Goal: Information Seeking & Learning: Learn about a topic

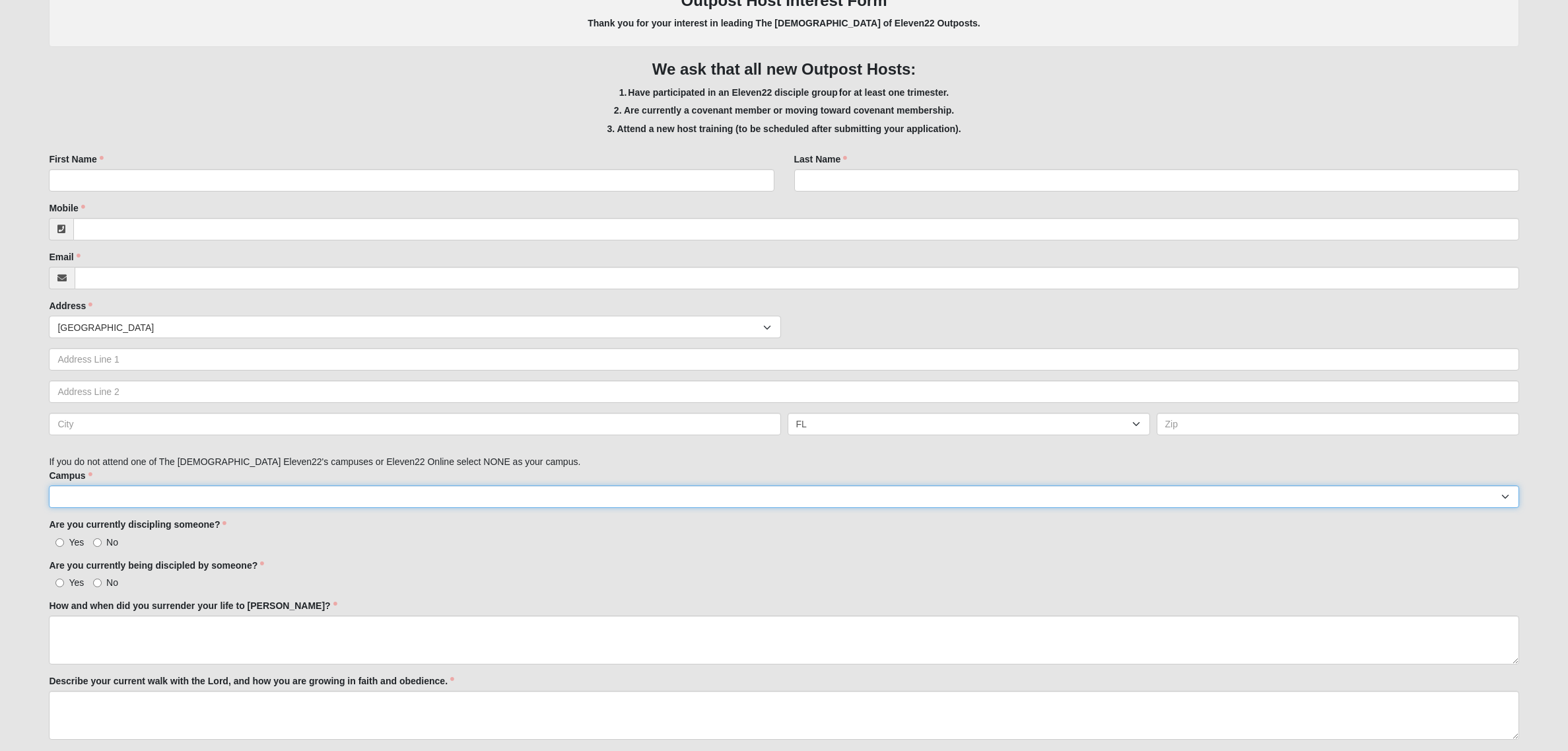
scroll to position [274, 0]
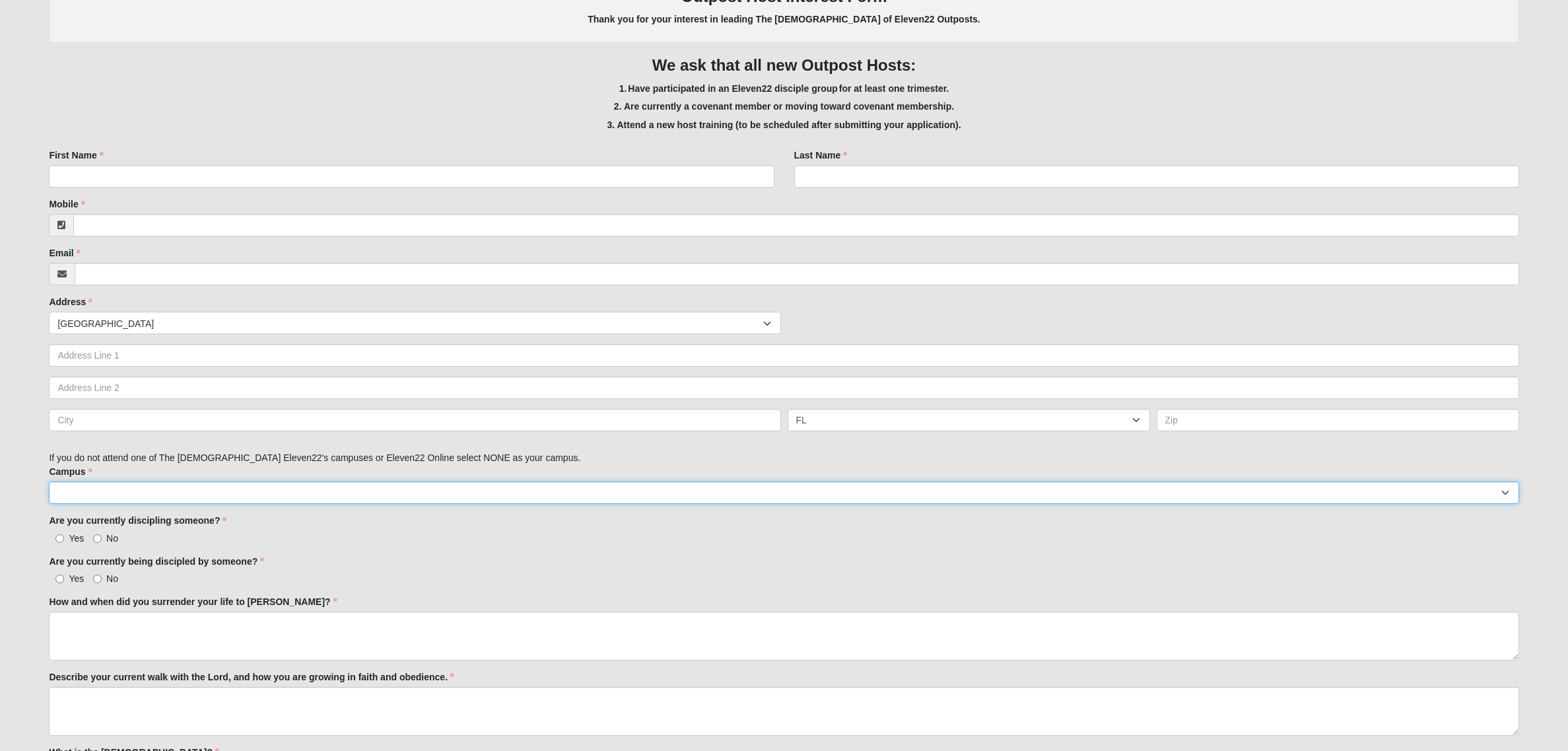
select select "10"
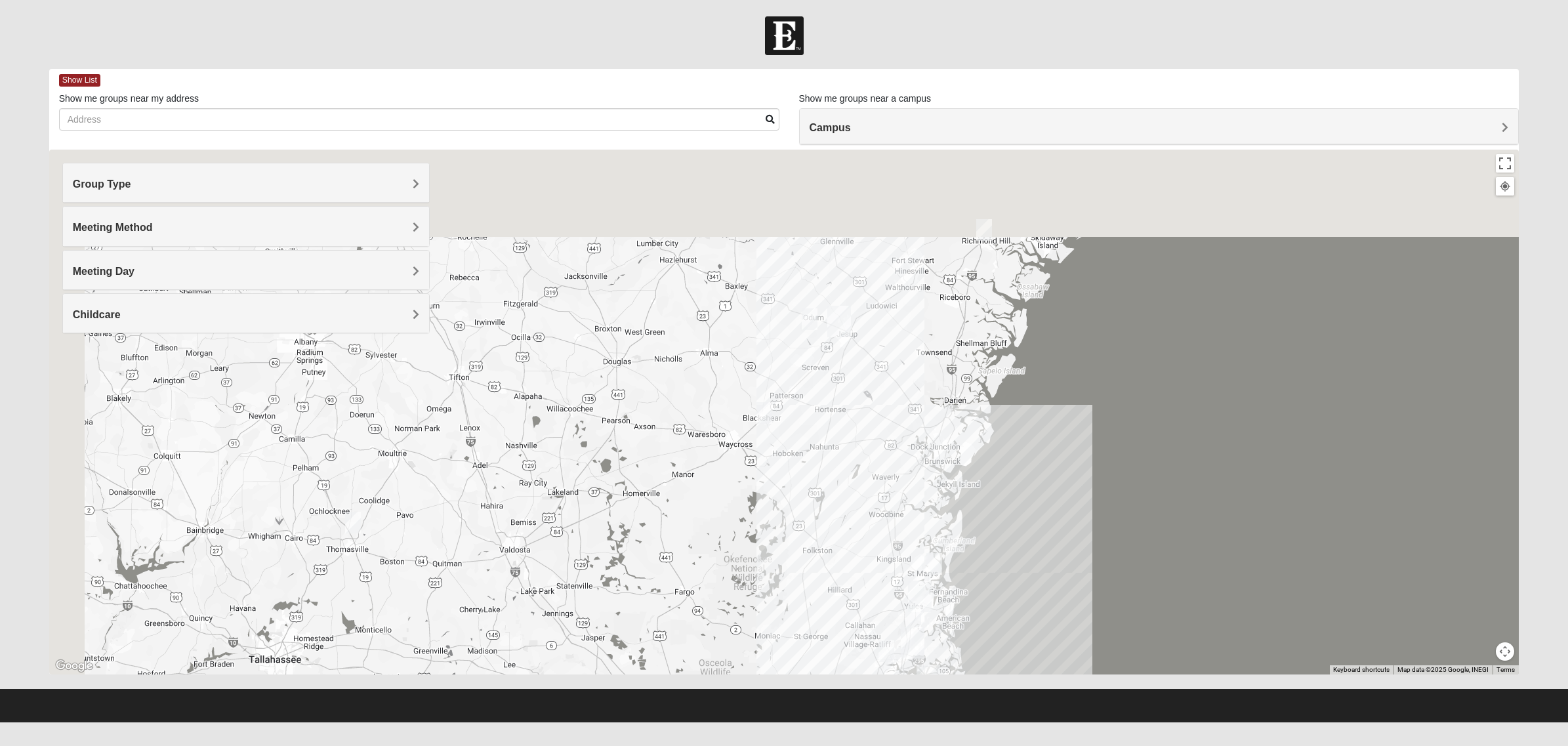
drag, startPoint x: 416, startPoint y: 379, endPoint x: 763, endPoint y: 660, distance: 446.5
click at [763, 596] on div at bounding box center [785, 412] width 1471 height 525
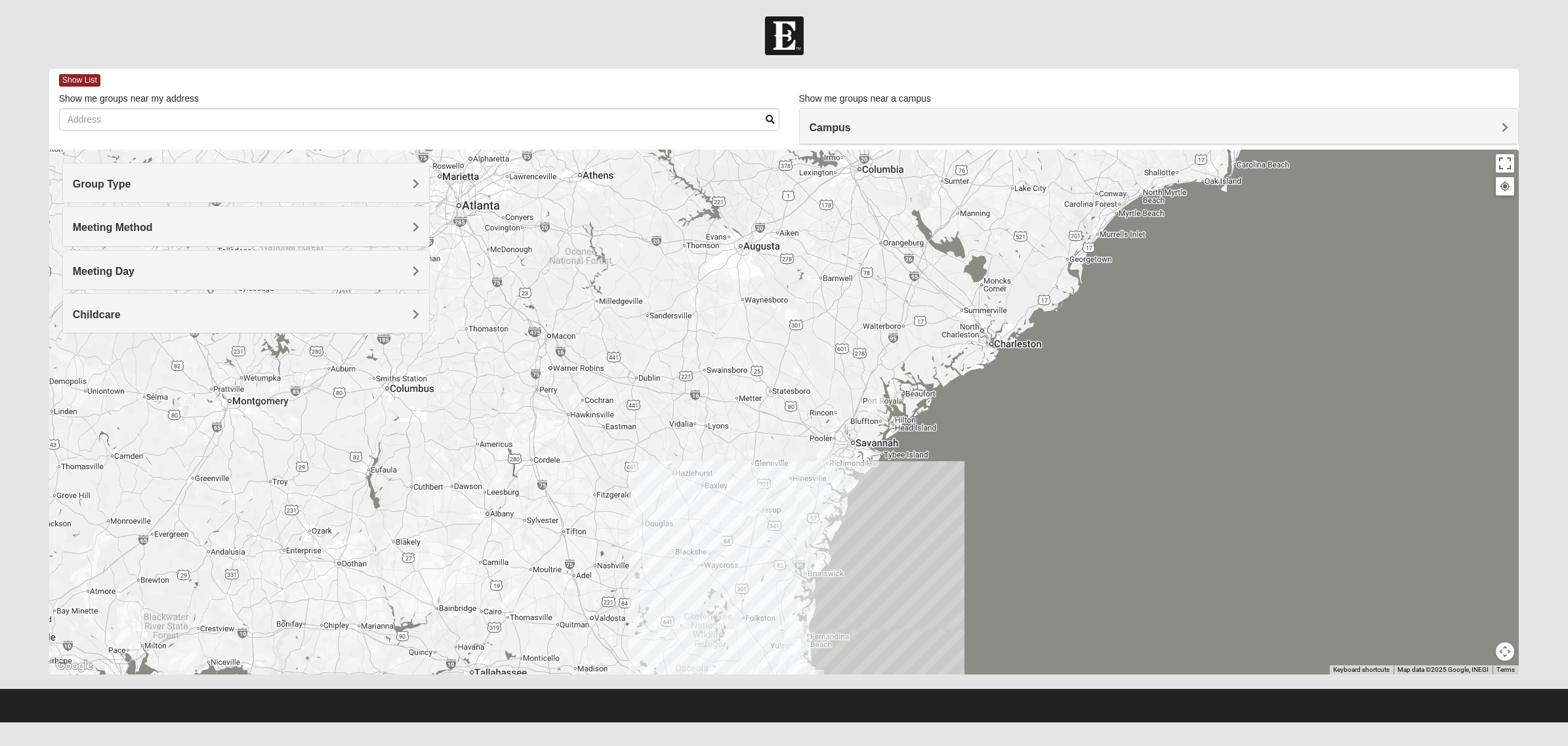
drag, startPoint x: 727, startPoint y: 284, endPoint x: 670, endPoint y: 586, distance: 307.3
click at [670, 586] on div at bounding box center [785, 412] width 1471 height 525
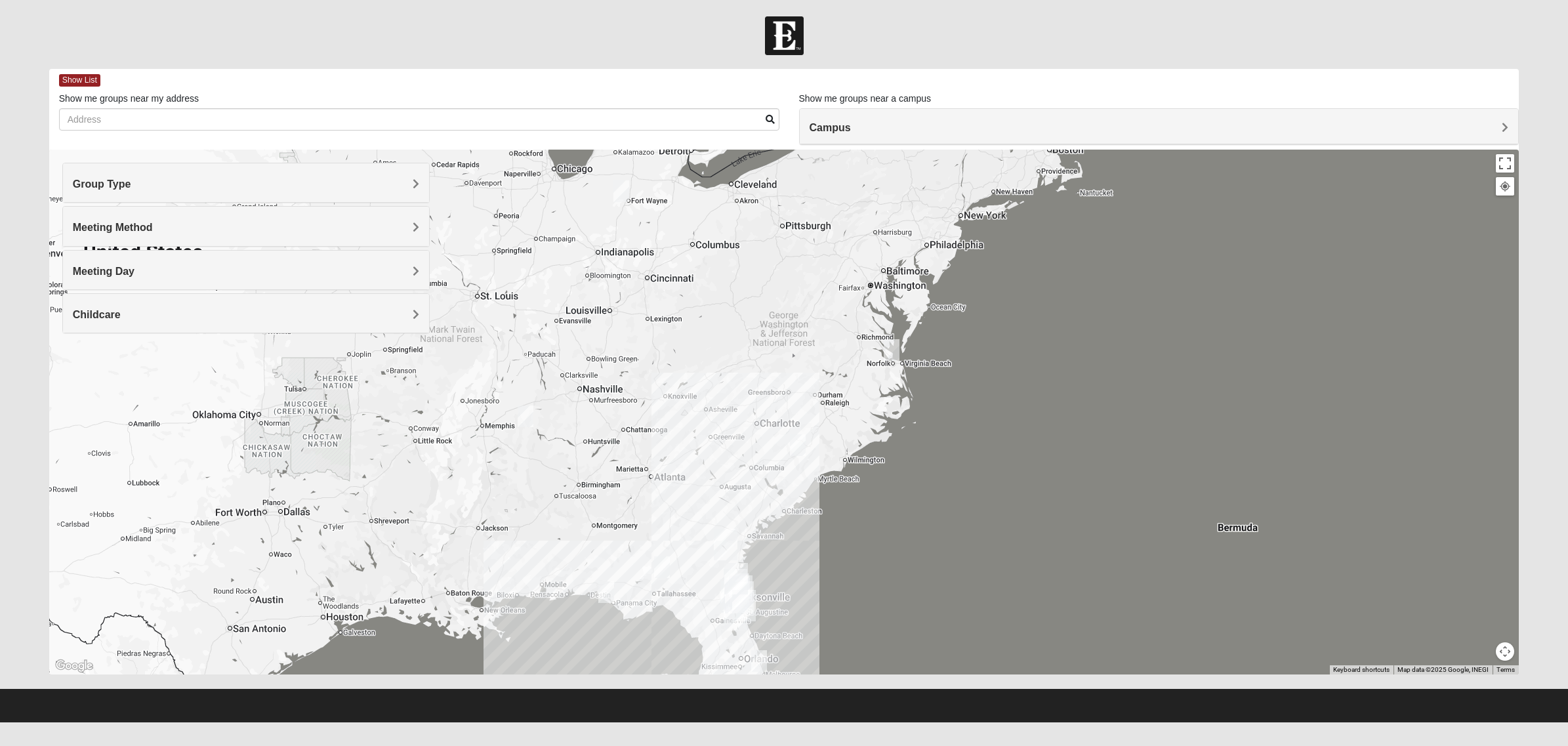
drag, startPoint x: 605, startPoint y: 264, endPoint x: 638, endPoint y: 477, distance: 215.5
click at [638, 477] on div at bounding box center [785, 412] width 1471 height 525
drag, startPoint x: 632, startPoint y: 270, endPoint x: 633, endPoint y: 287, distance: 17.0
click at [633, 287] on div at bounding box center [785, 412] width 1471 height 525
click at [183, 221] on h4 "Meeting Method" at bounding box center [246, 227] width 347 height 12
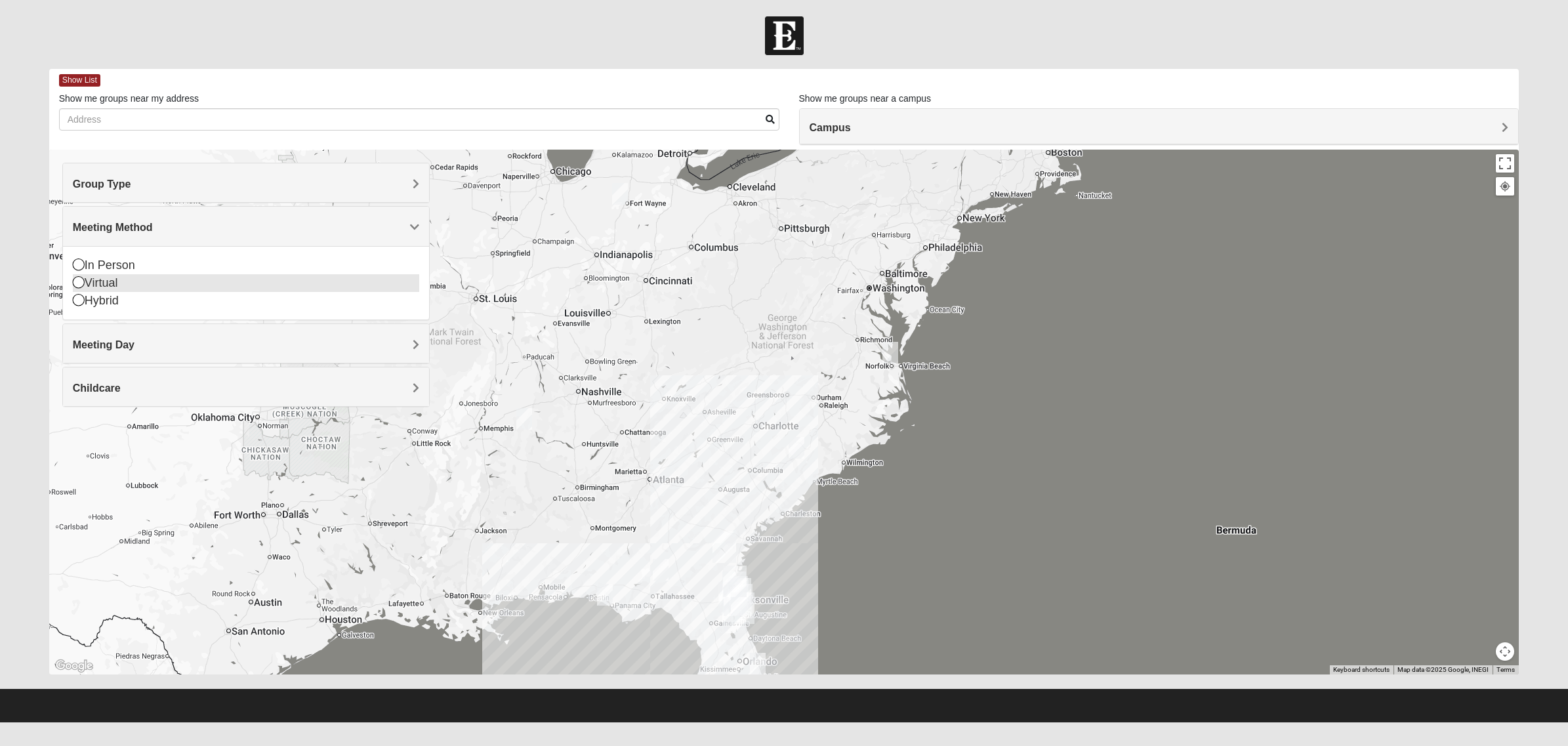
click at [77, 280] on icon at bounding box center [79, 282] width 12 height 12
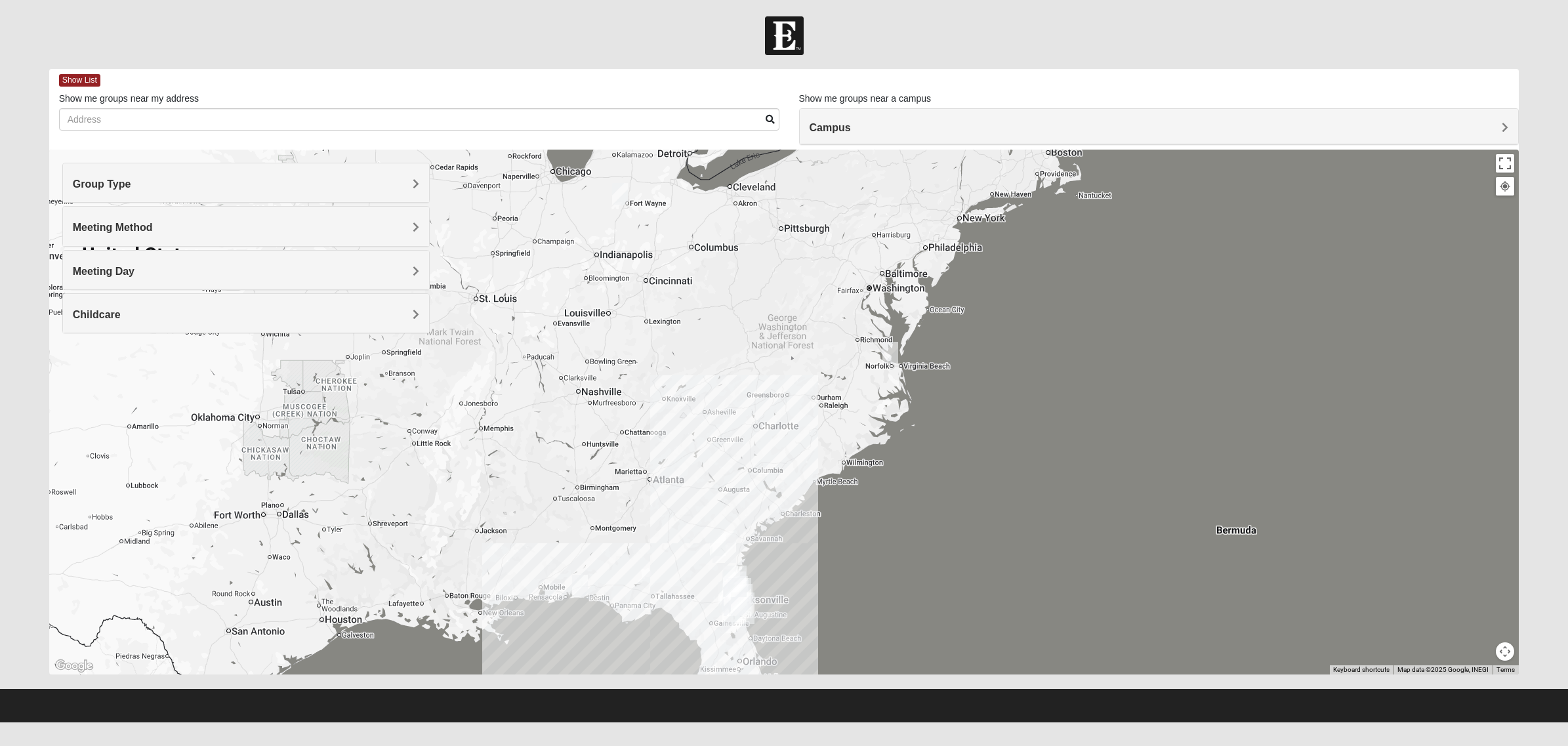
click at [334, 315] on h4 "Childcare" at bounding box center [246, 315] width 347 height 12
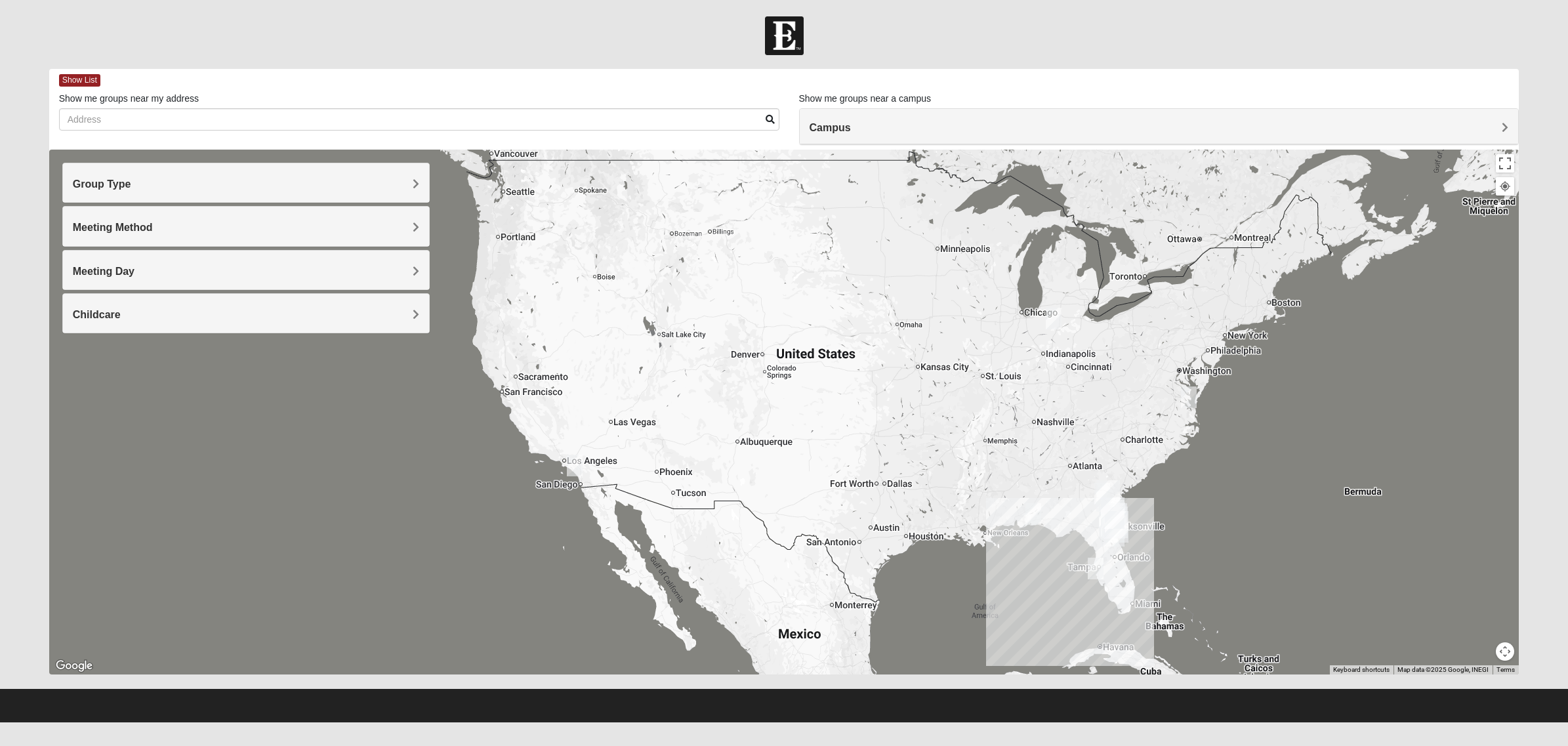
click at [306, 175] on div "Group Type" at bounding box center [246, 182] width 366 height 39
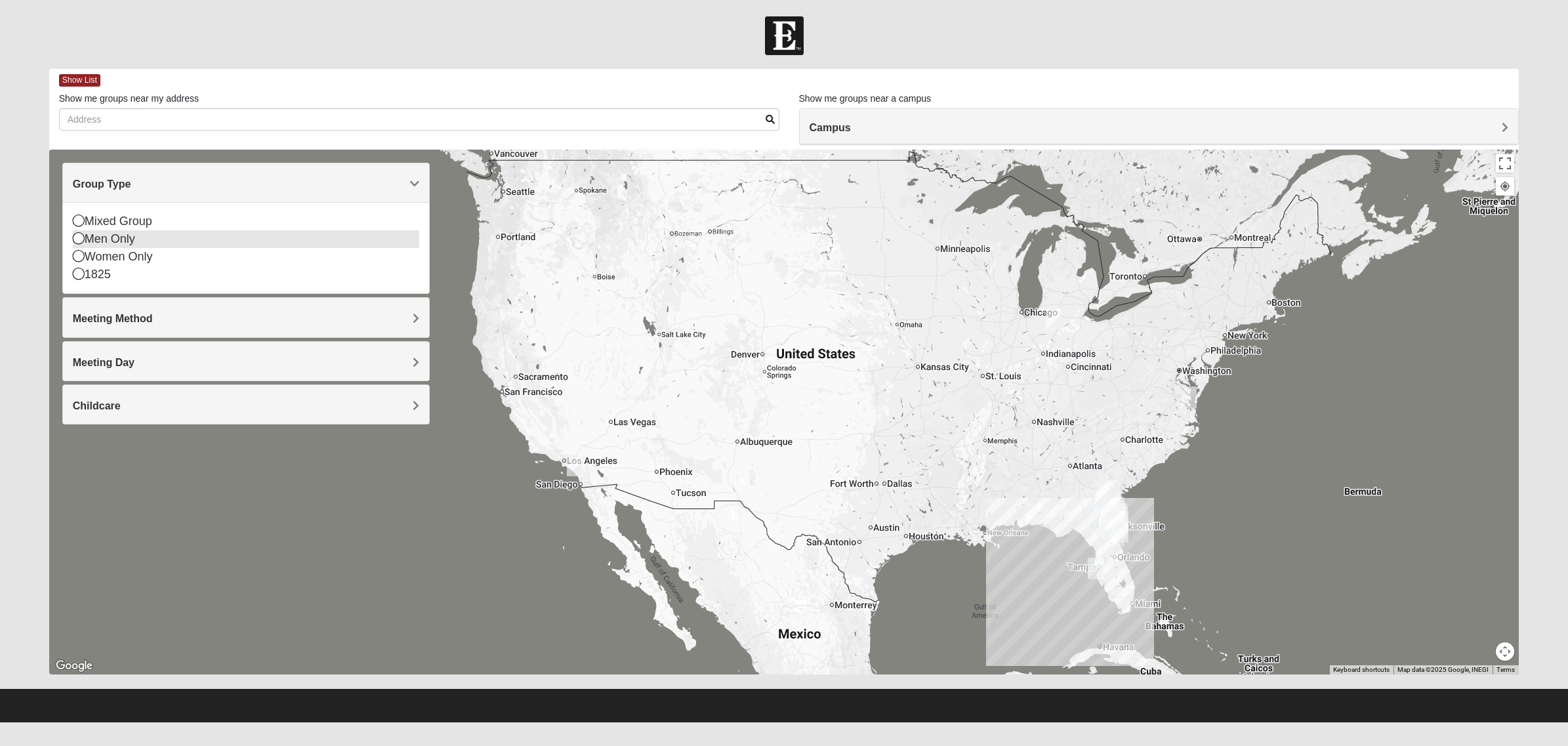
click at [79, 234] on icon at bounding box center [79, 238] width 12 height 12
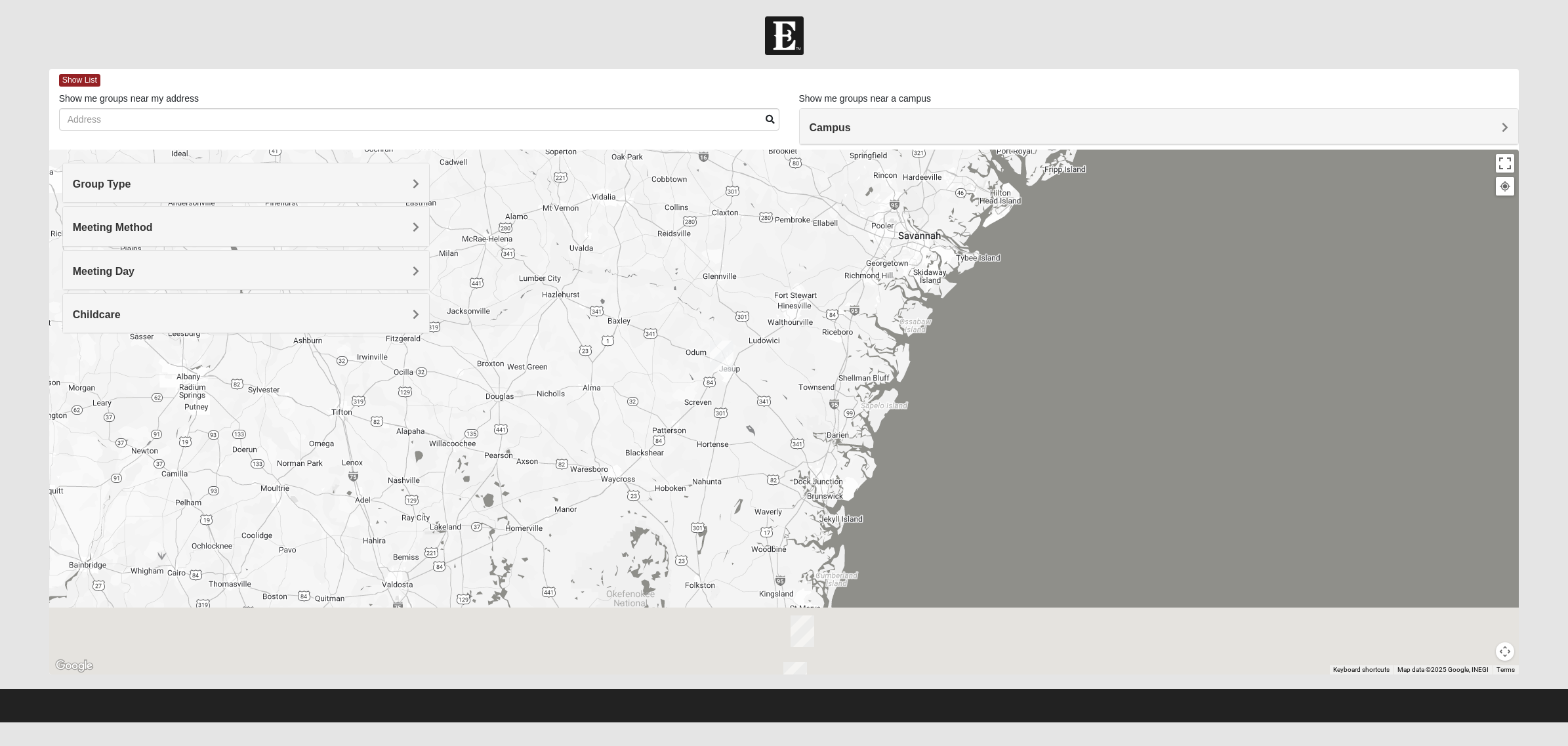
drag, startPoint x: 1019, startPoint y: 535, endPoint x: 1026, endPoint y: 160, distance: 375.1
click at [1026, 160] on div at bounding box center [785, 412] width 1471 height 525
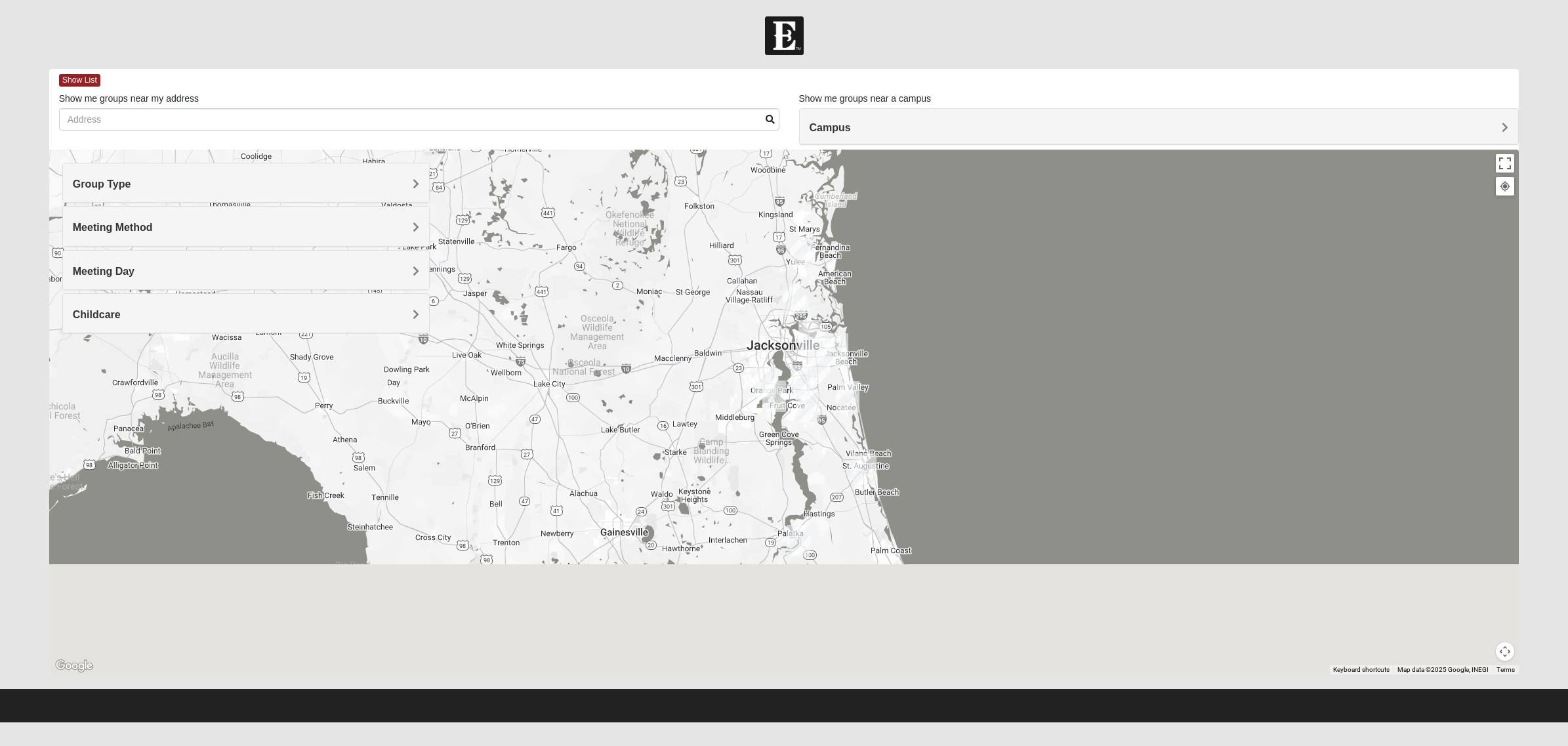
drag, startPoint x: 888, startPoint y: 416, endPoint x: 877, endPoint y: 123, distance: 293.2
click at [877, 123] on div "Show List Loading Groups Keywords Filter Additional Filters Campus [GEOGRAPHIC_…" at bounding box center [785, 372] width 1471 height 606
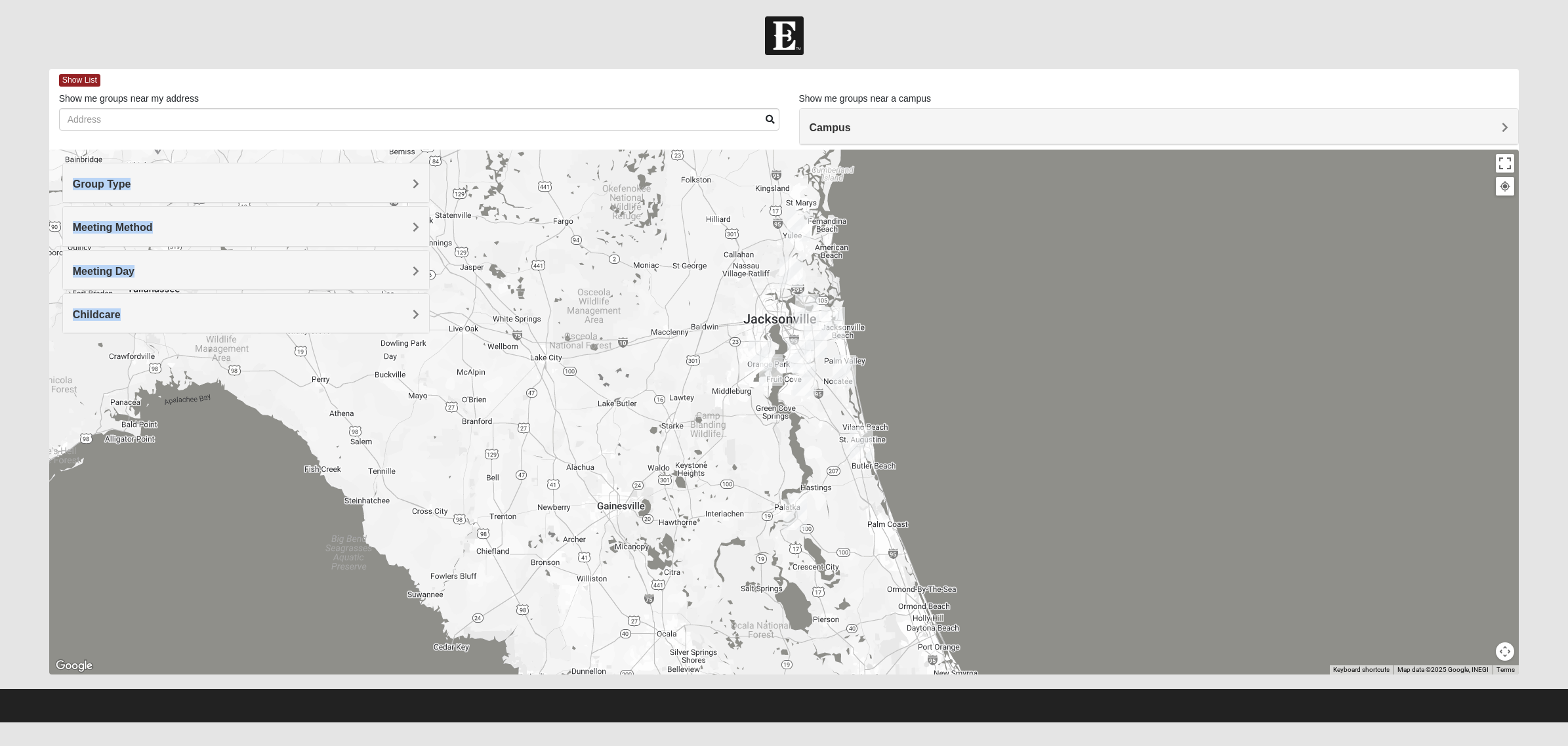
click at [795, 269] on img "North Jax" at bounding box center [791, 272] width 24 height 32
click at [792, 270] on img "North Jax" at bounding box center [791, 272] width 24 height 32
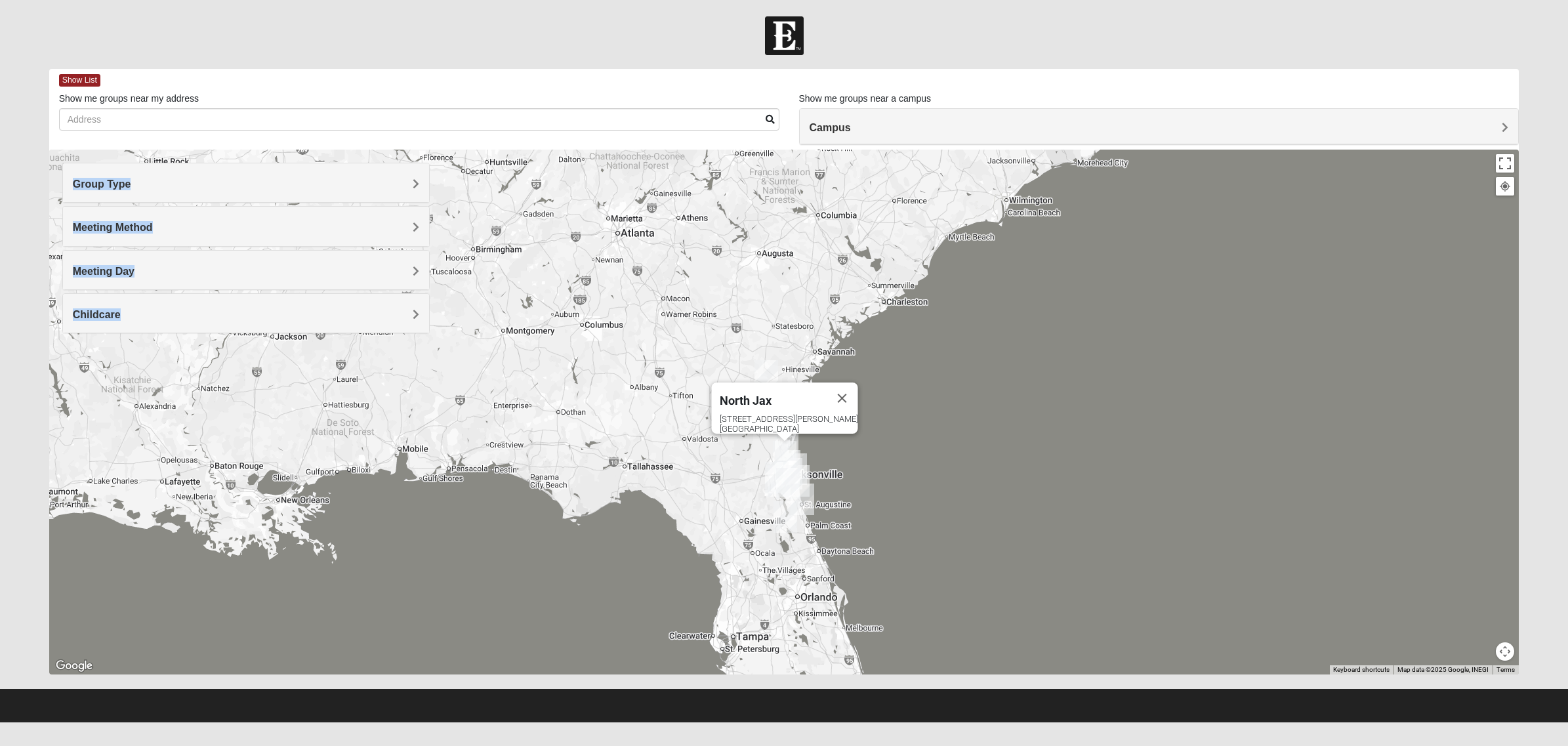
click at [778, 414] on div "[STREET_ADDRESS][PERSON_NAME]" at bounding box center [789, 424] width 139 height 20
click at [84, 75] on span "Show List" at bounding box center [79, 81] width 41 height 12
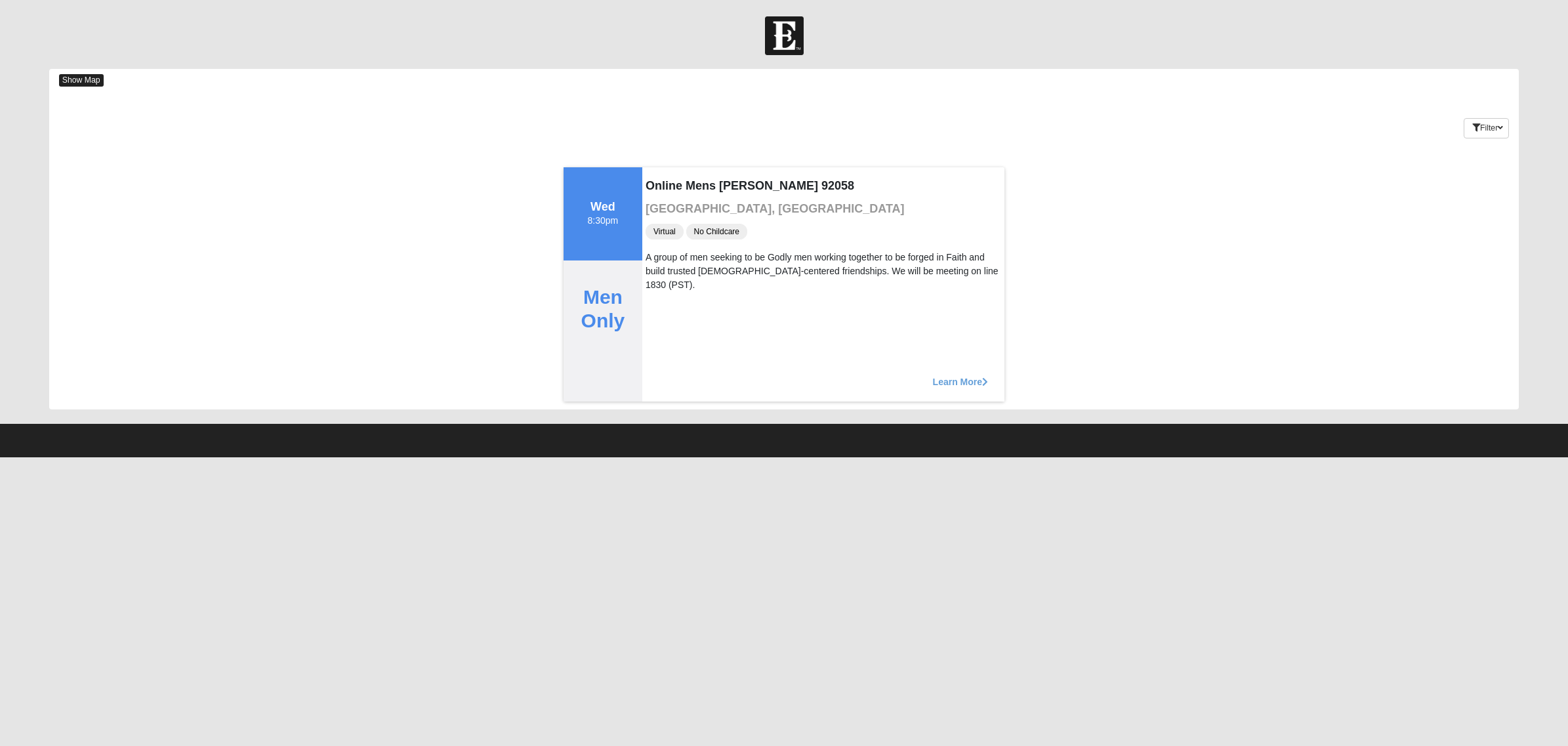
click at [84, 82] on span "Show Map" at bounding box center [81, 81] width 45 height 12
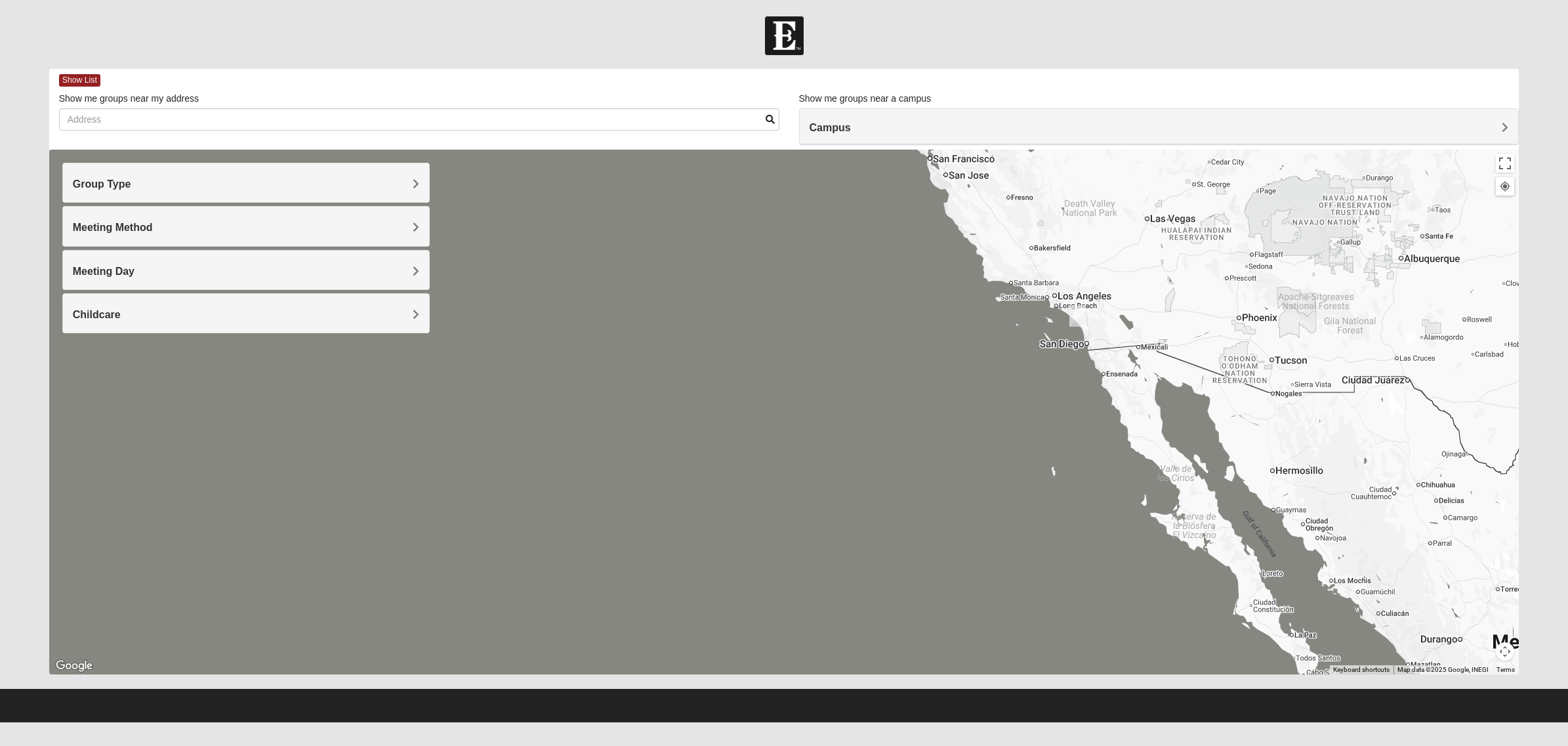
drag, startPoint x: 1227, startPoint y: 366, endPoint x: 417, endPoint y: 231, distance: 821.2
click at [398, 224] on div "Group Type Mixed Group Men Only Women Only 1825 Meeting Method In Person Virtual" at bounding box center [785, 412] width 1471 height 525
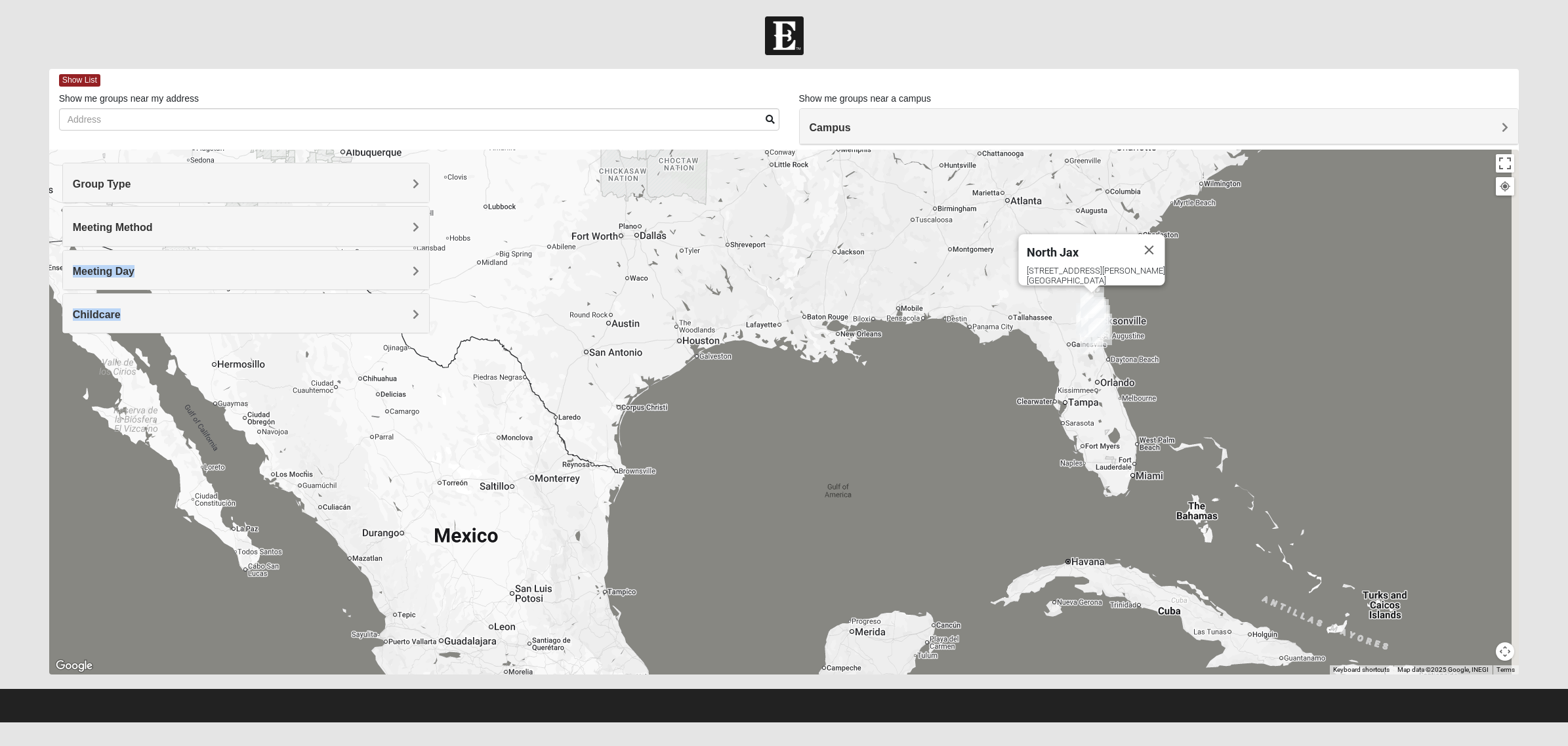
click at [668, 587] on div "North Jax [STREET_ADDRESS][PERSON_NAME]" at bounding box center [785, 412] width 1471 height 525
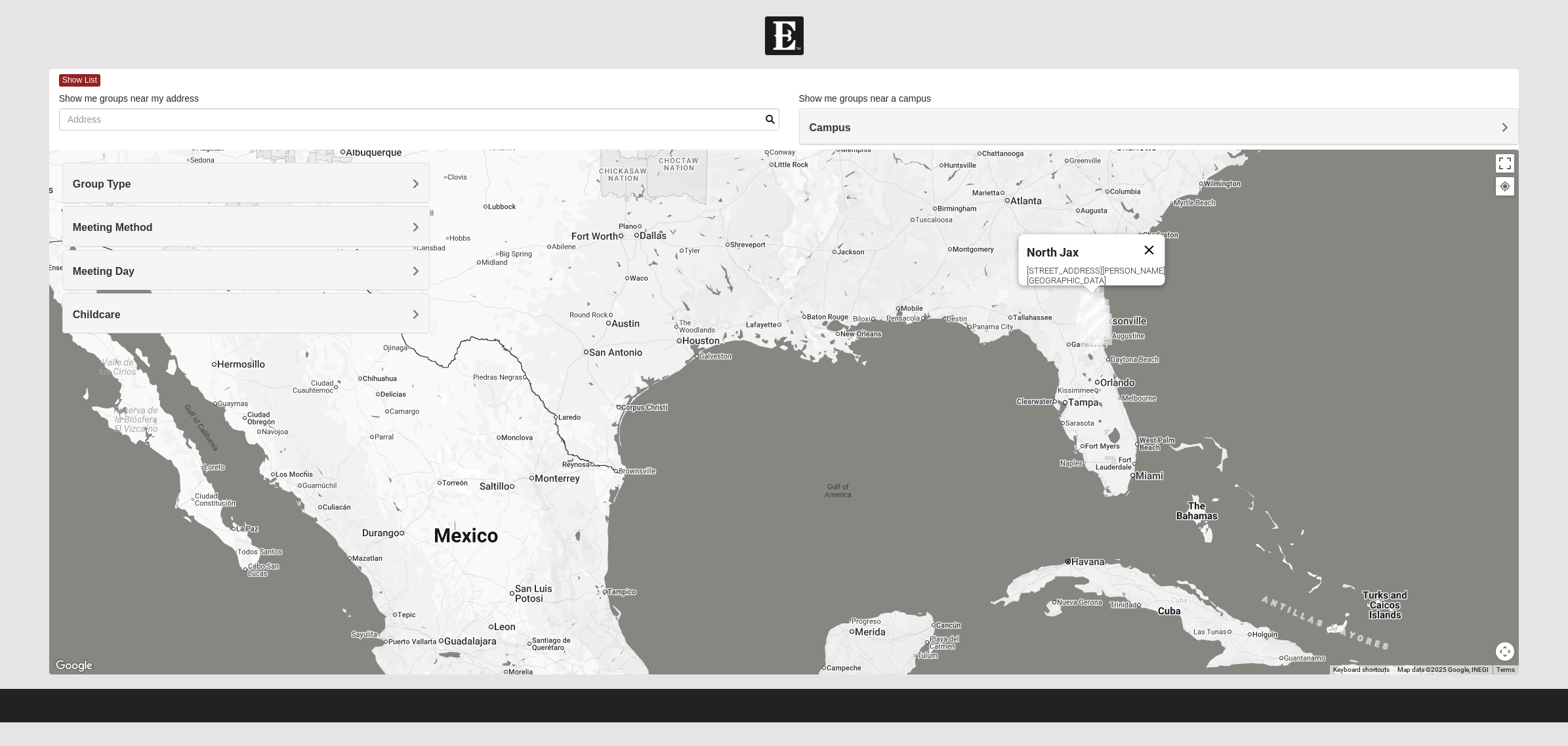
click at [1134, 240] on button "Close" at bounding box center [1150, 250] width 32 height 32
click at [70, 76] on span "Show List" at bounding box center [79, 81] width 41 height 12
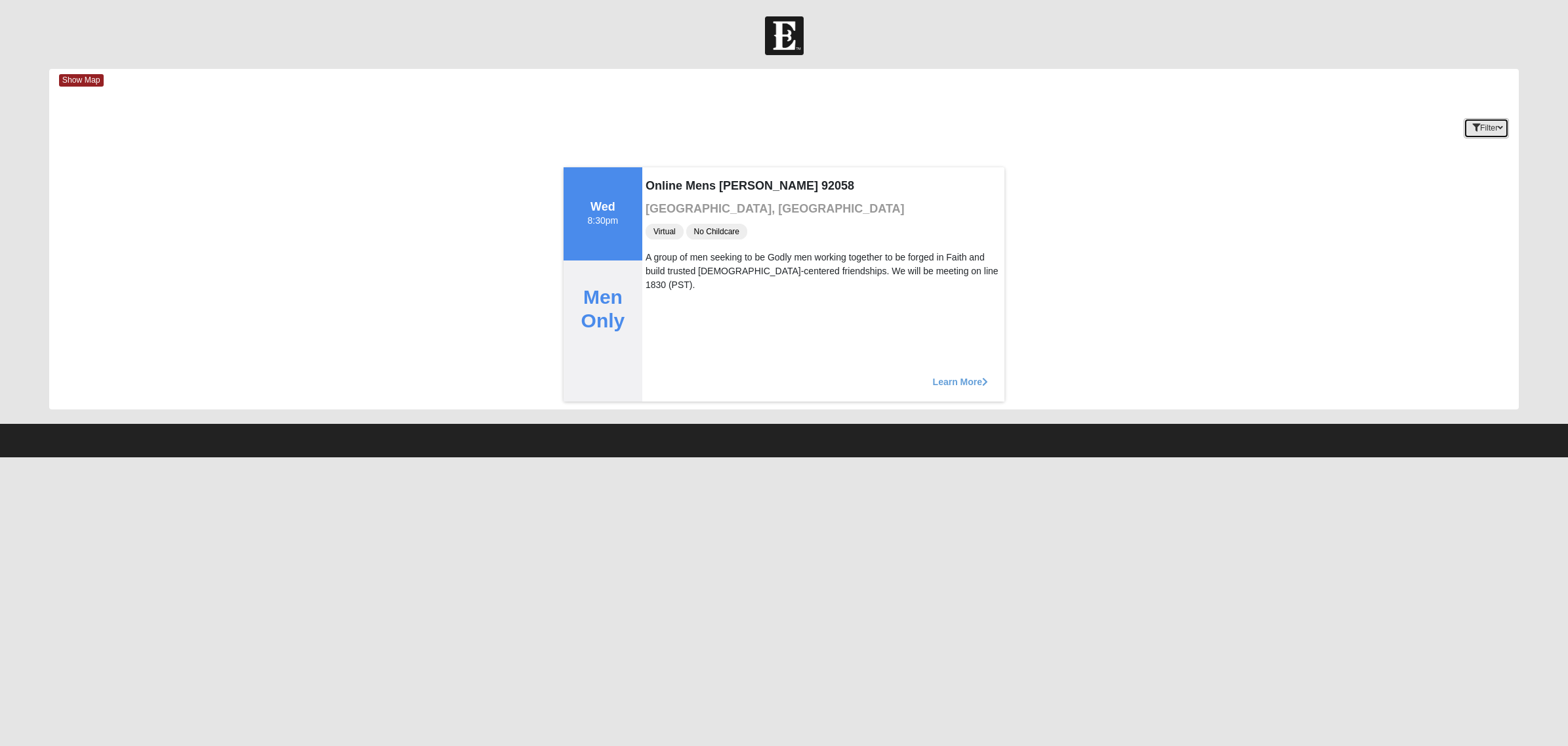
click at [1244, 129] on button "Filter" at bounding box center [1486, 128] width 45 height 20
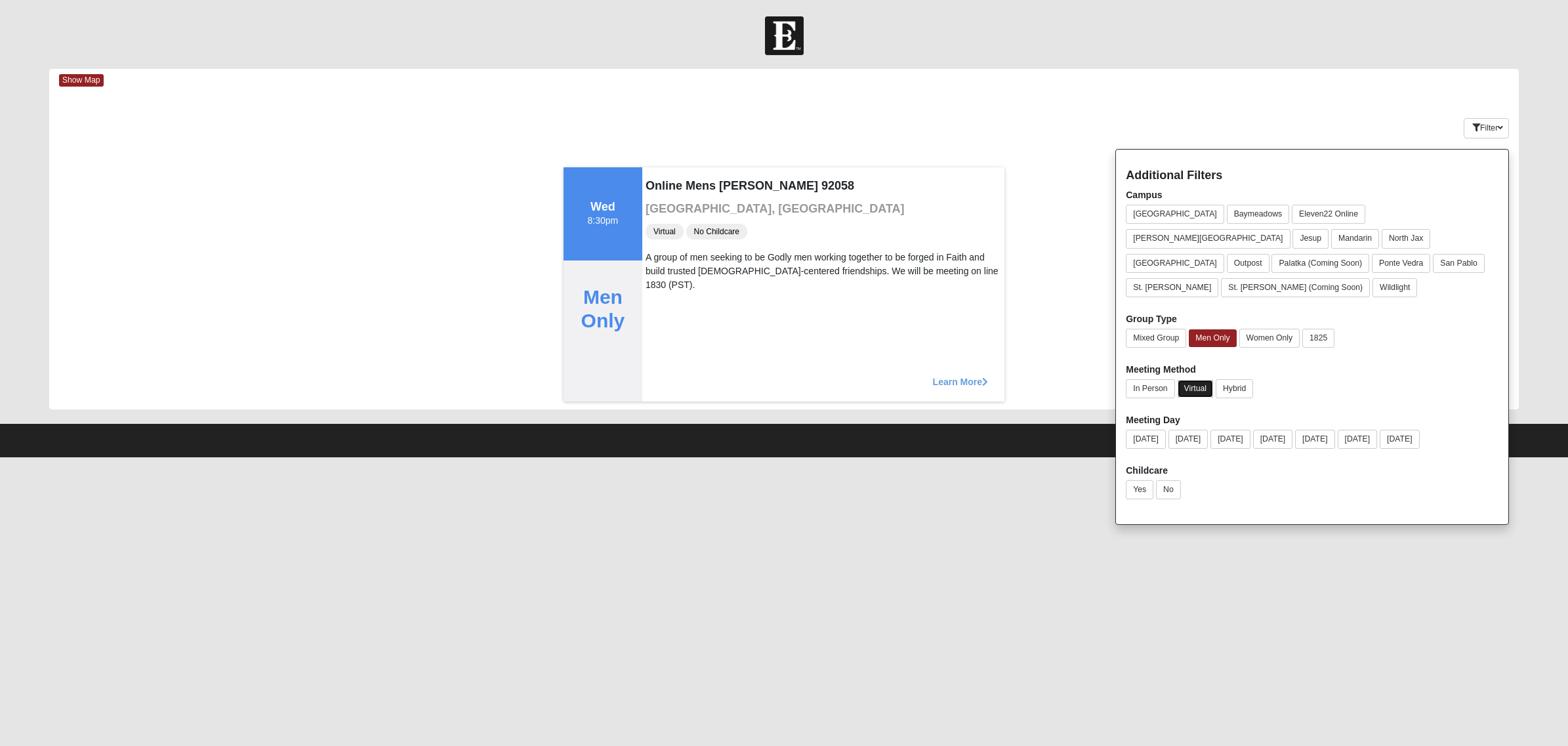
click at [1195, 380] on button "Virtual" at bounding box center [1196, 389] width 36 height 18
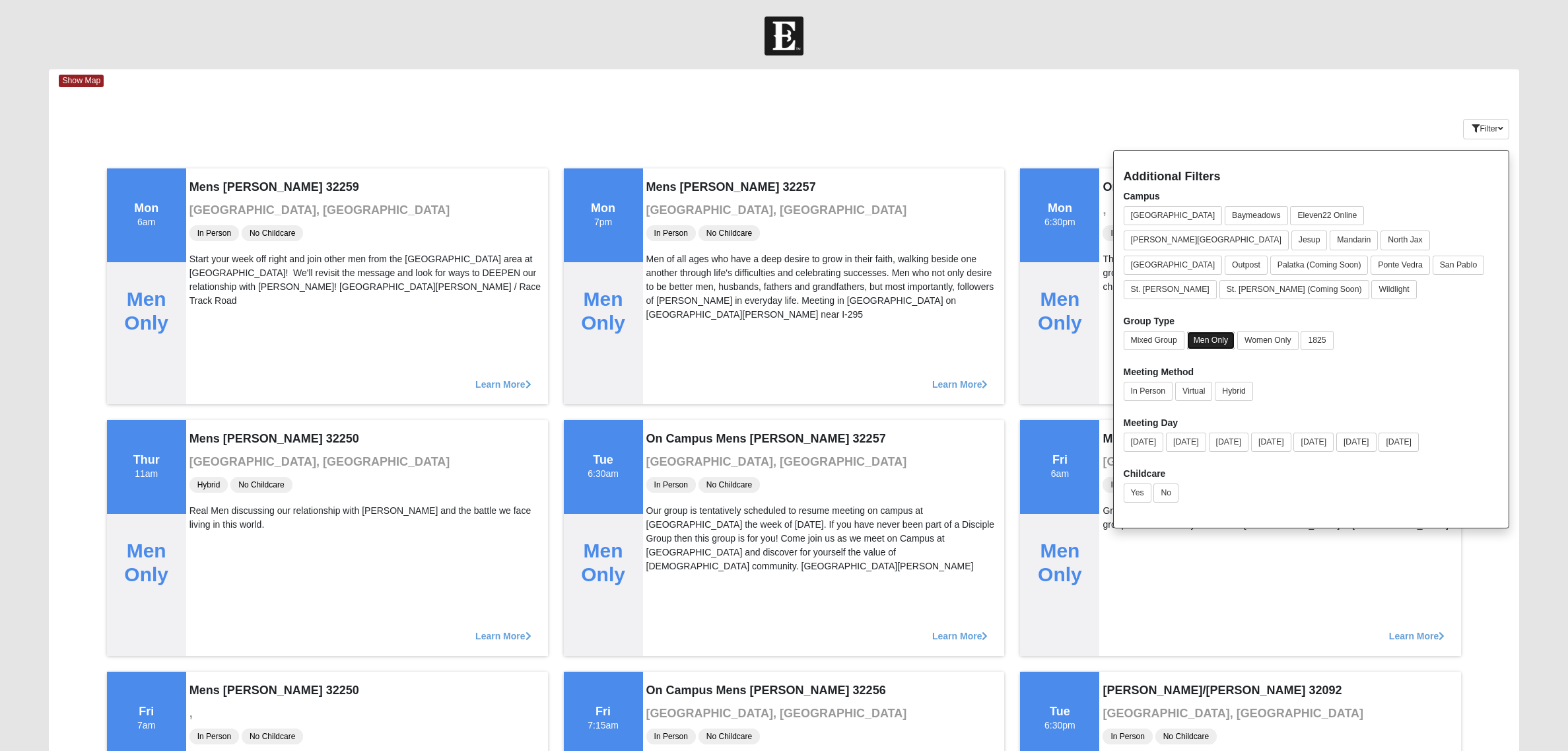
click at [1211, 332] on button "Men Only" at bounding box center [1211, 341] width 48 height 18
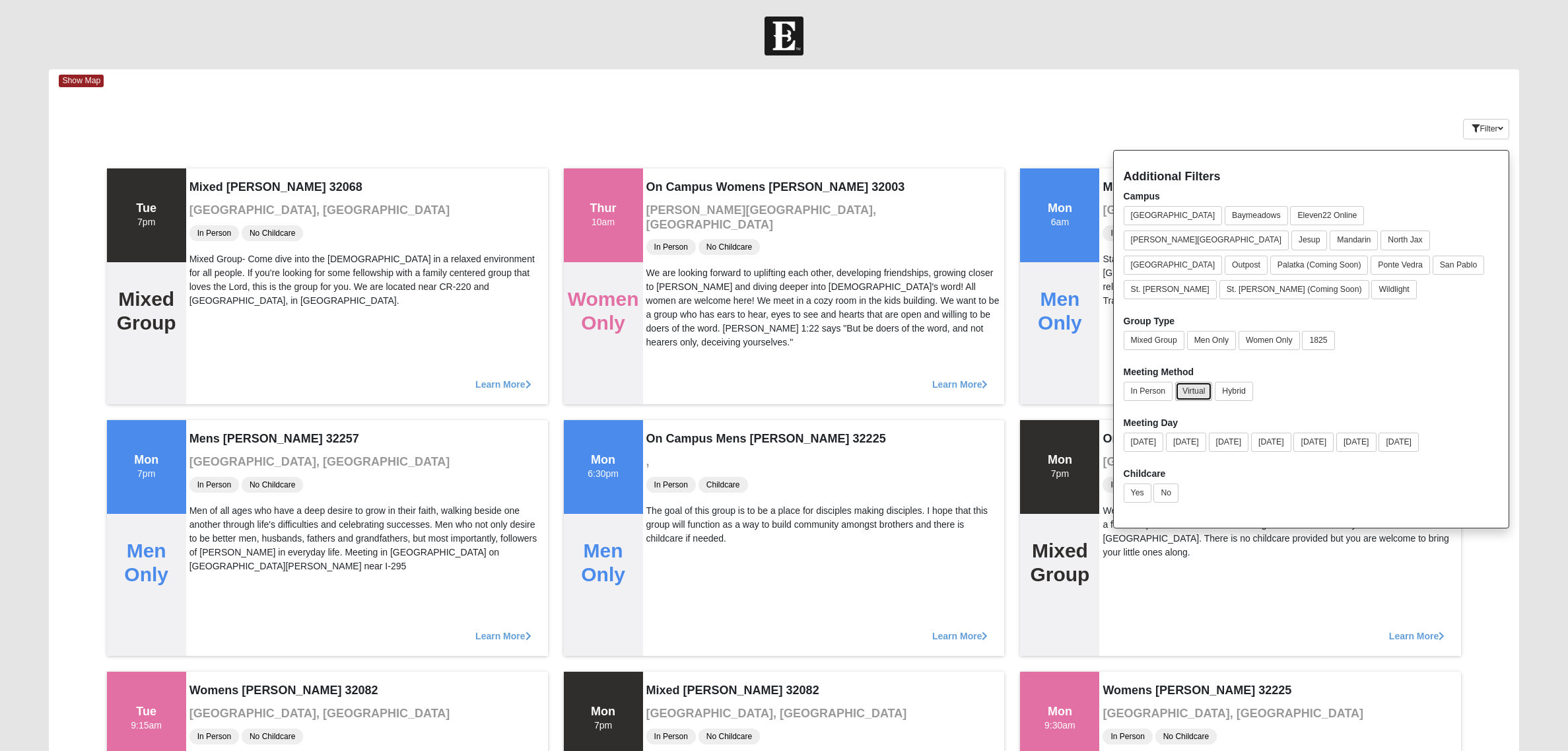
click at [1200, 382] on button "Virtual" at bounding box center [1193, 391] width 37 height 19
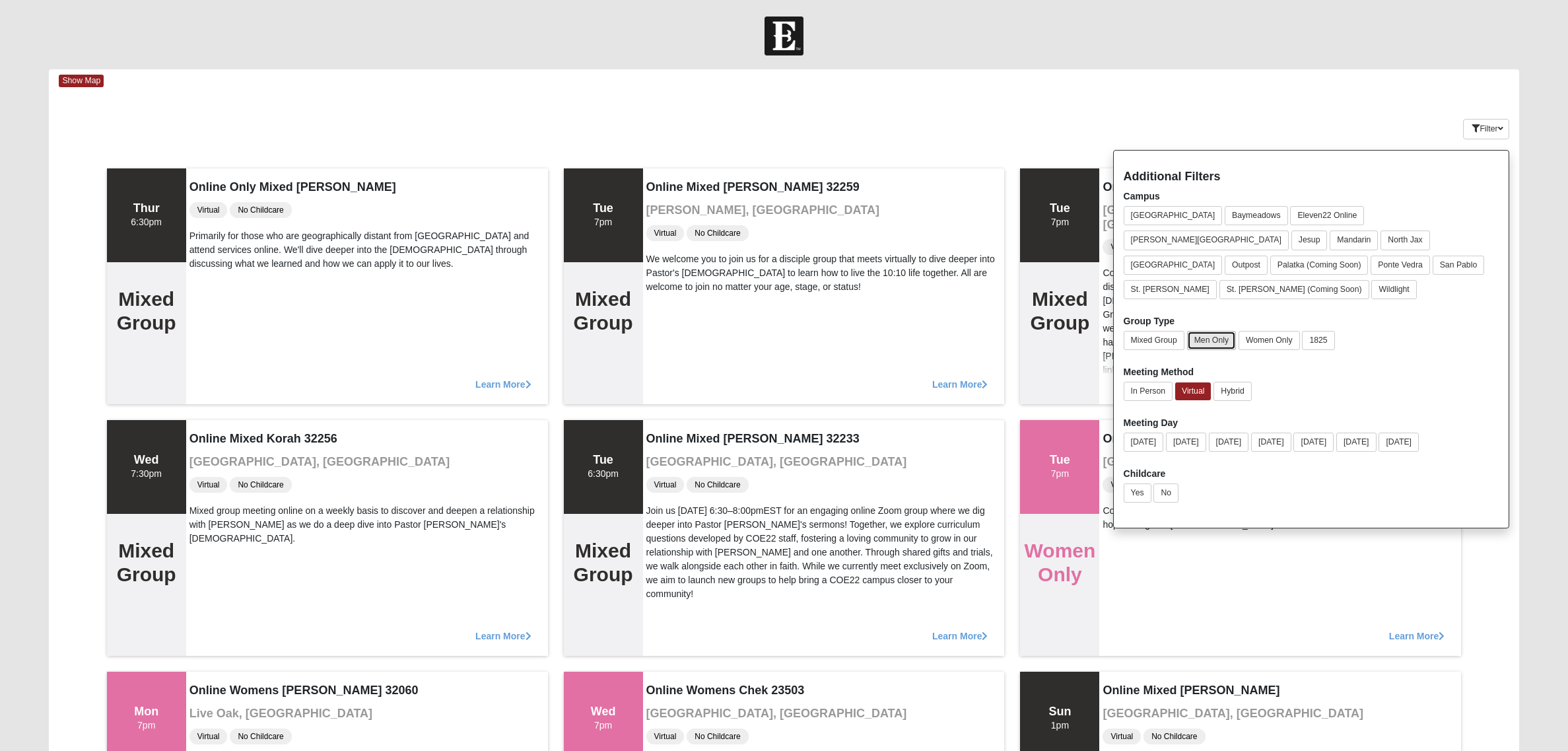
click at [1220, 331] on button "Men Only" at bounding box center [1212, 341] width 49 height 19
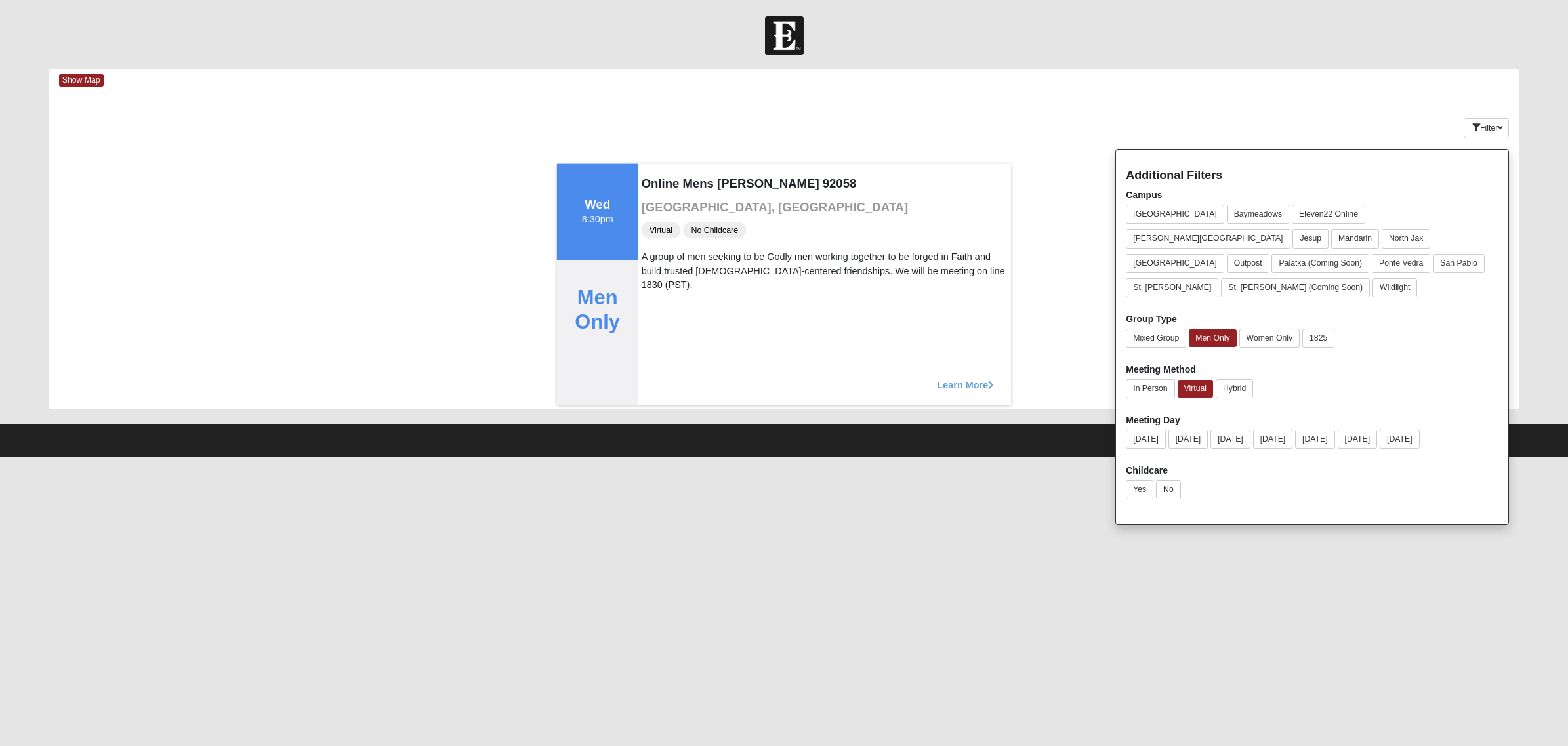
click at [991, 388] on icon at bounding box center [991, 385] width 6 height 9
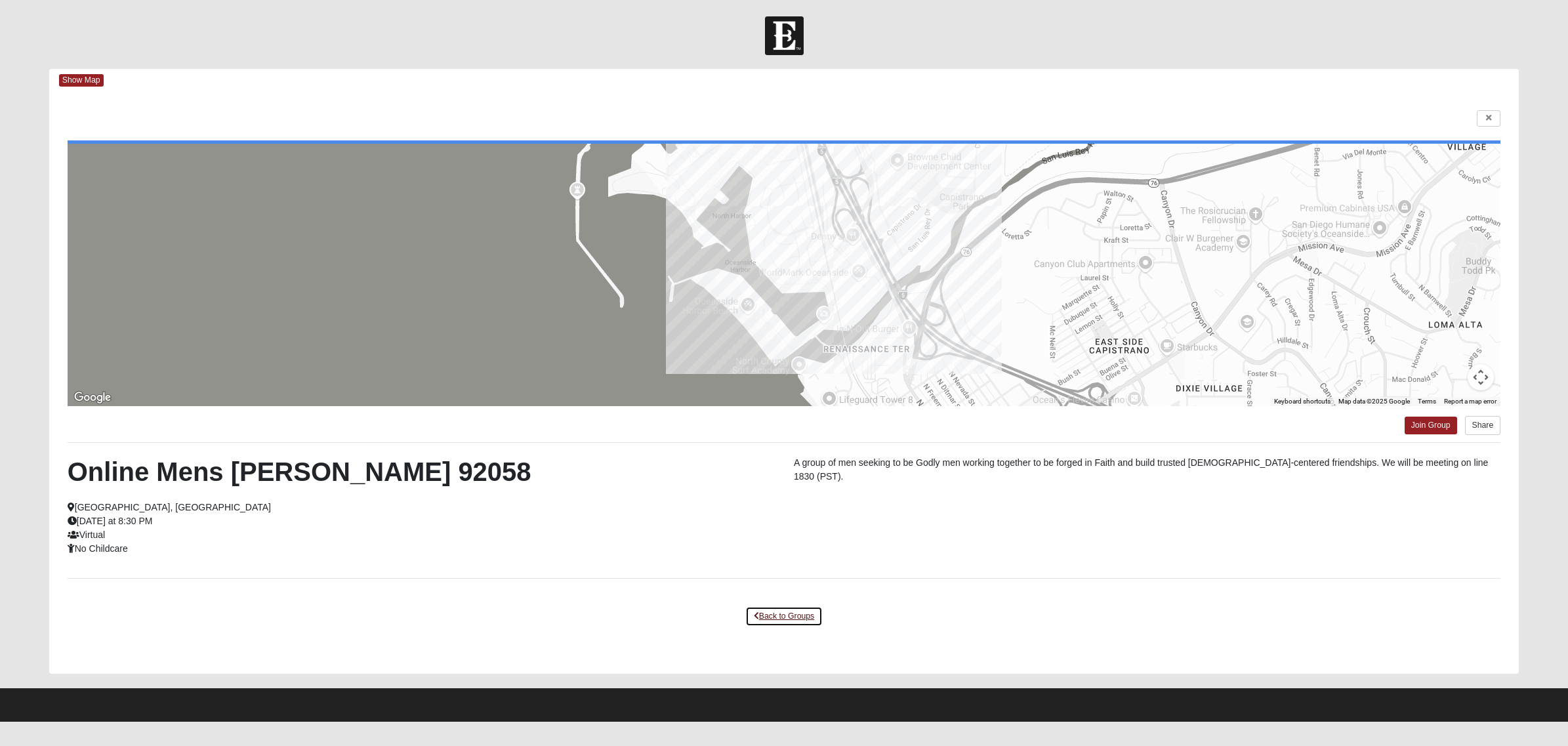
click at [789, 596] on link "Back to Groups" at bounding box center [784, 617] width 77 height 20
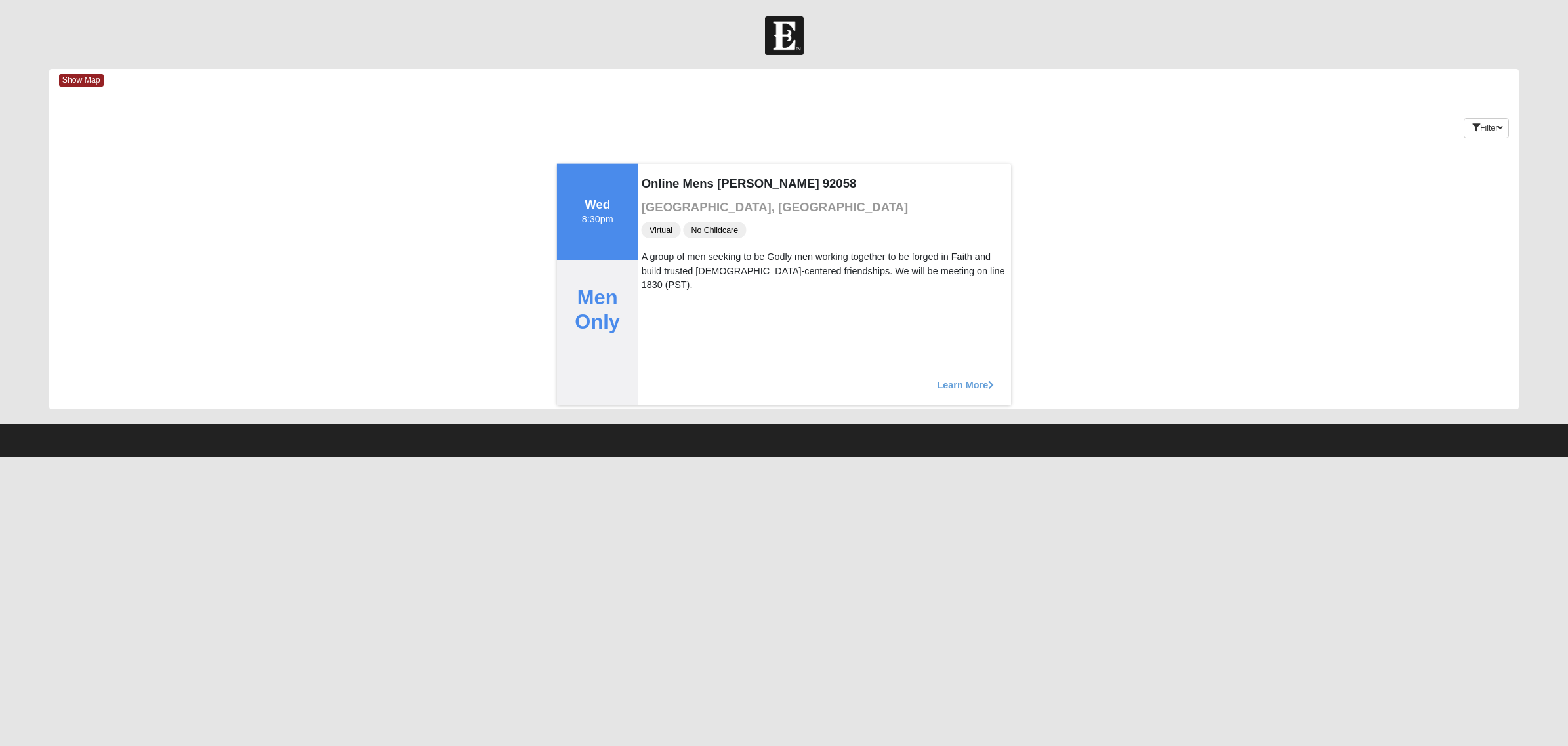
click at [957, 378] on span "Learn More" at bounding box center [965, 378] width 57 height 0
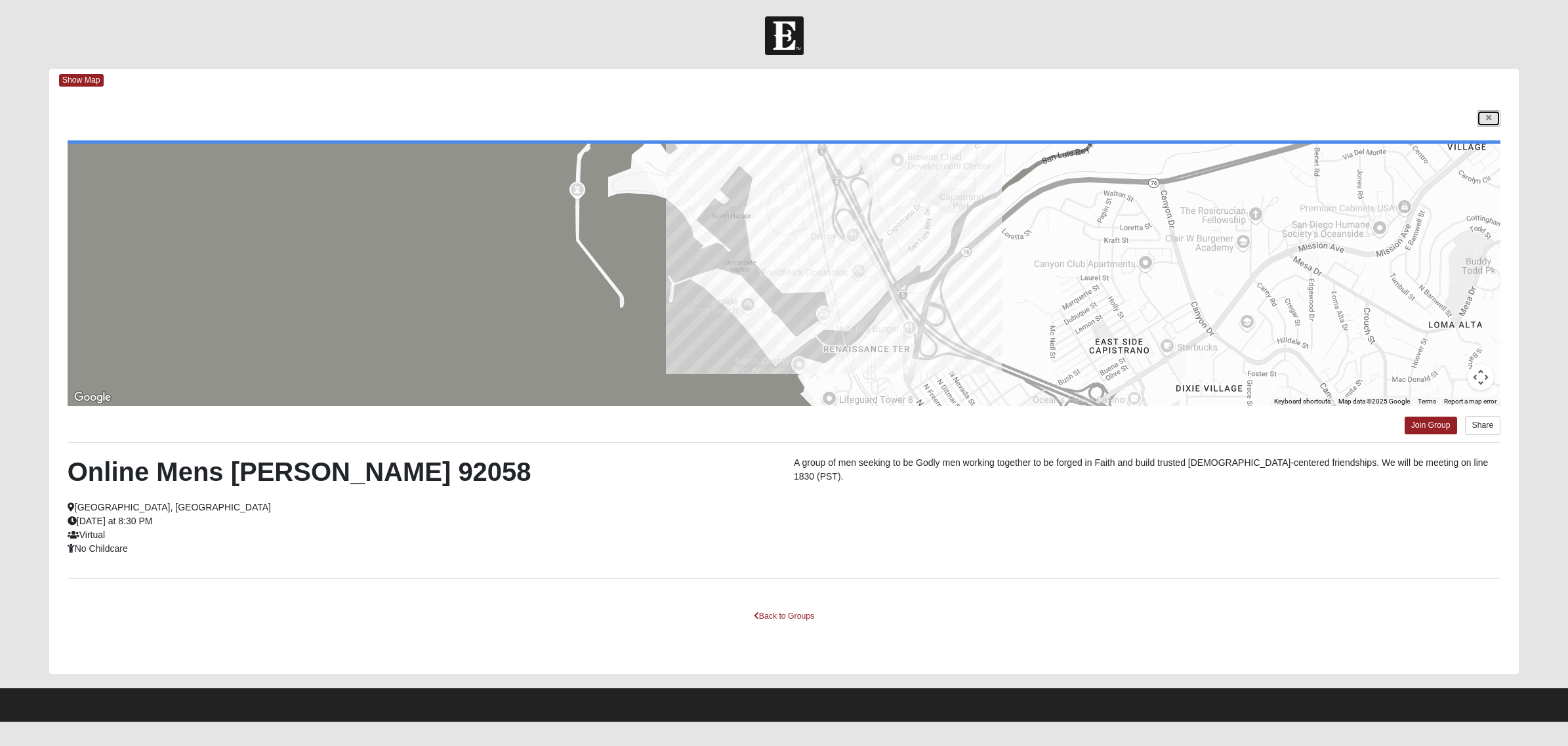
click at [1244, 116] on icon at bounding box center [1489, 118] width 5 height 8
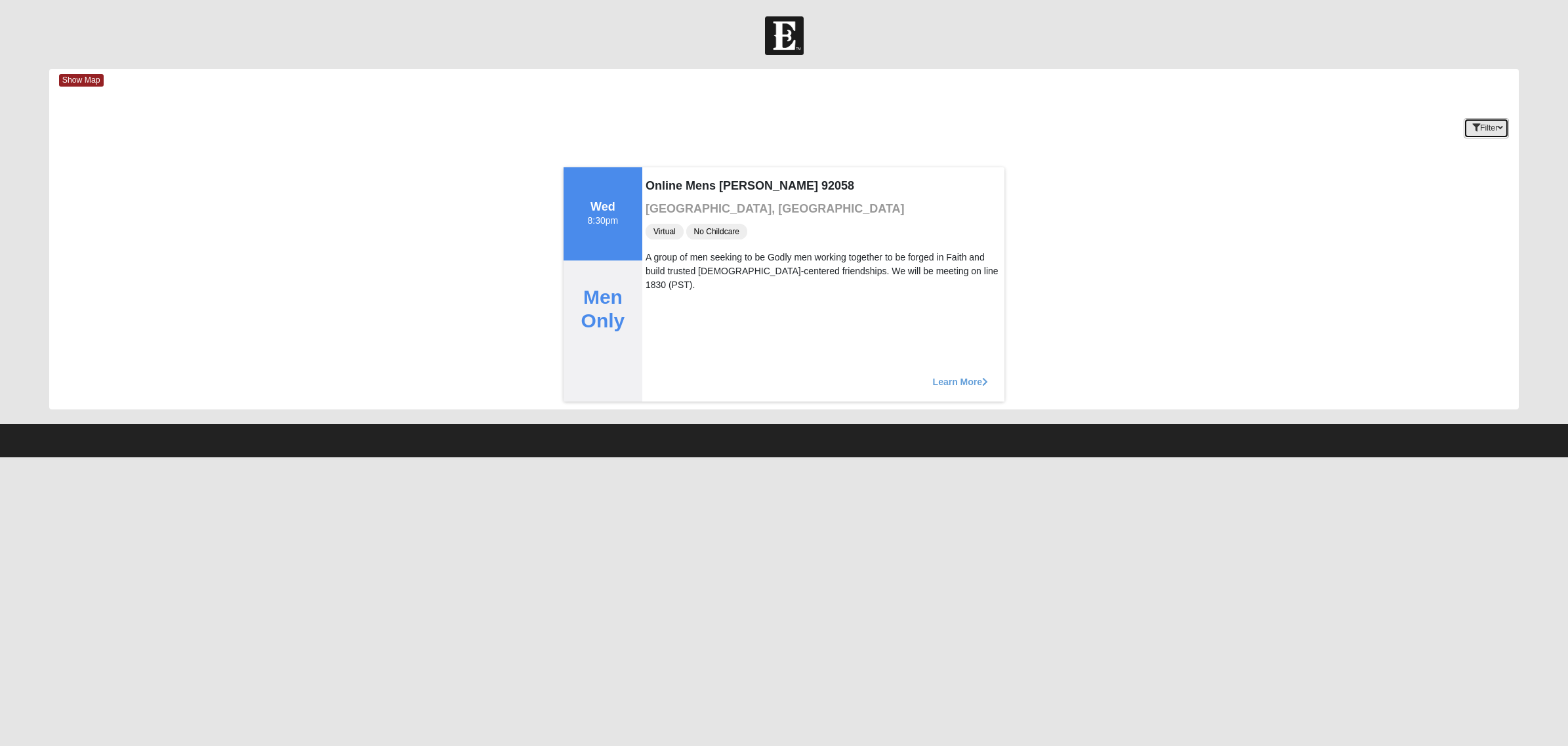
click at [1244, 125] on icon "button" at bounding box center [1477, 128] width 8 height 8
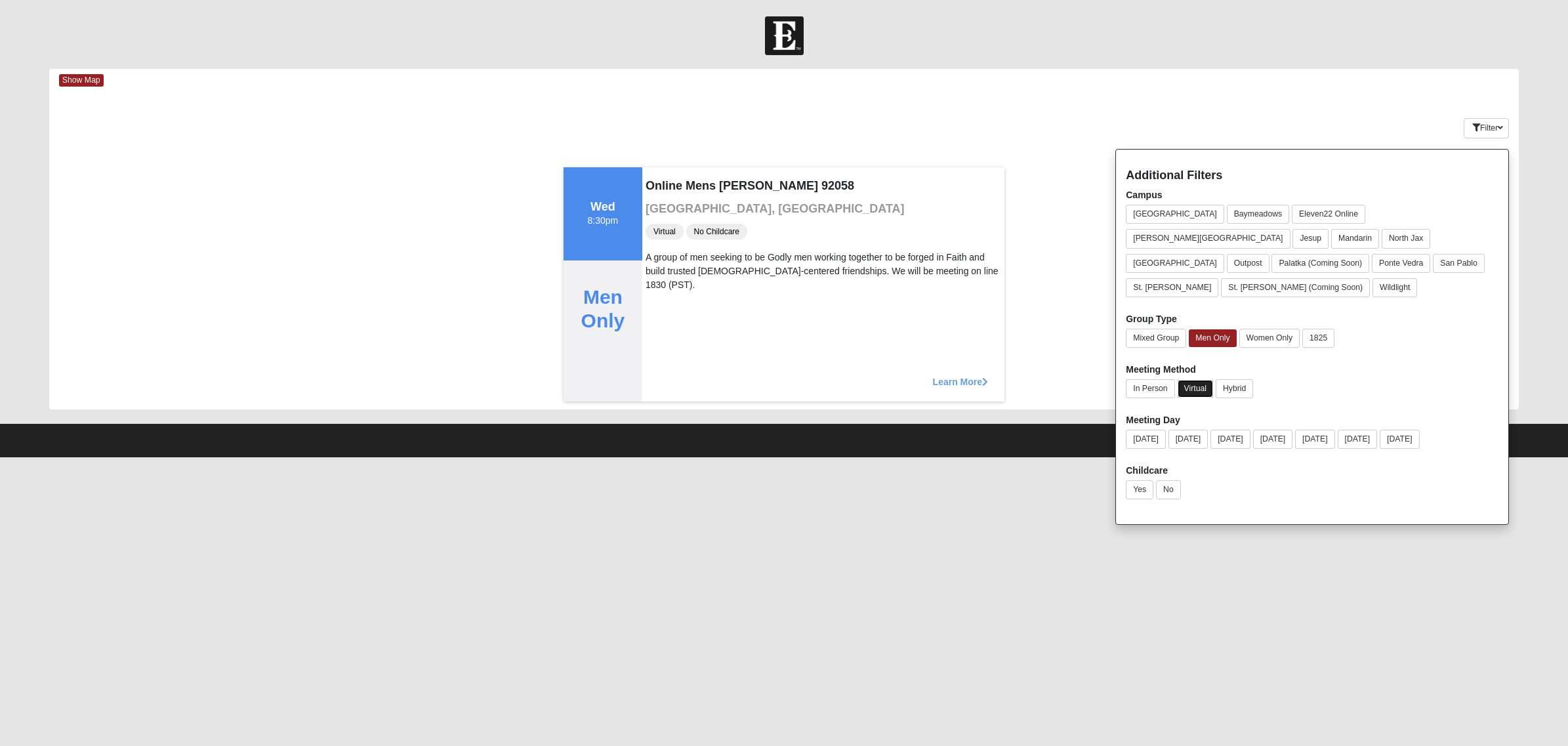
click at [1201, 380] on button "Virtual" at bounding box center [1196, 389] width 36 height 18
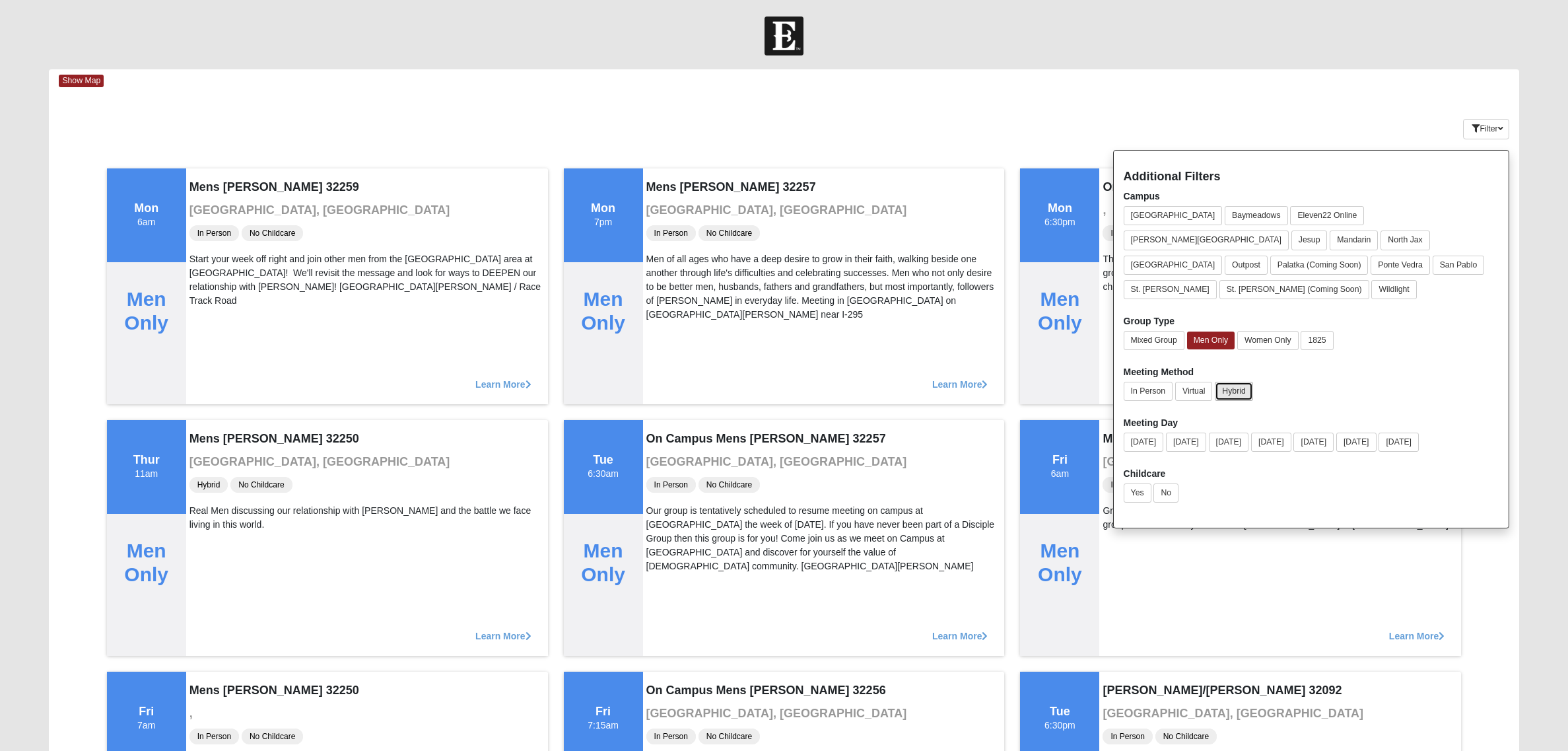
click at [1236, 382] on button "Hybrid" at bounding box center [1233, 391] width 37 height 19
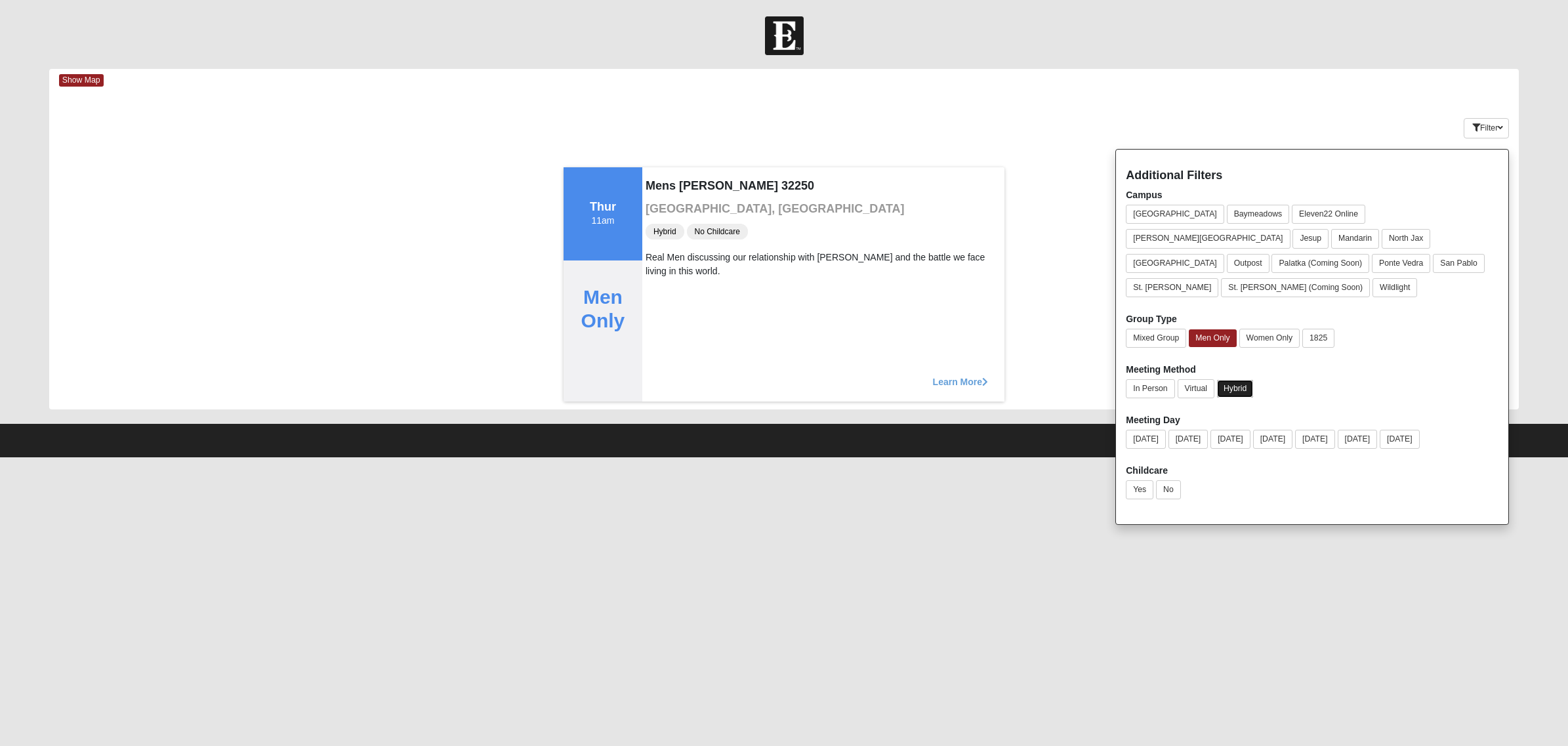
click at [1244, 380] on button "Hybrid" at bounding box center [1235, 389] width 36 height 18
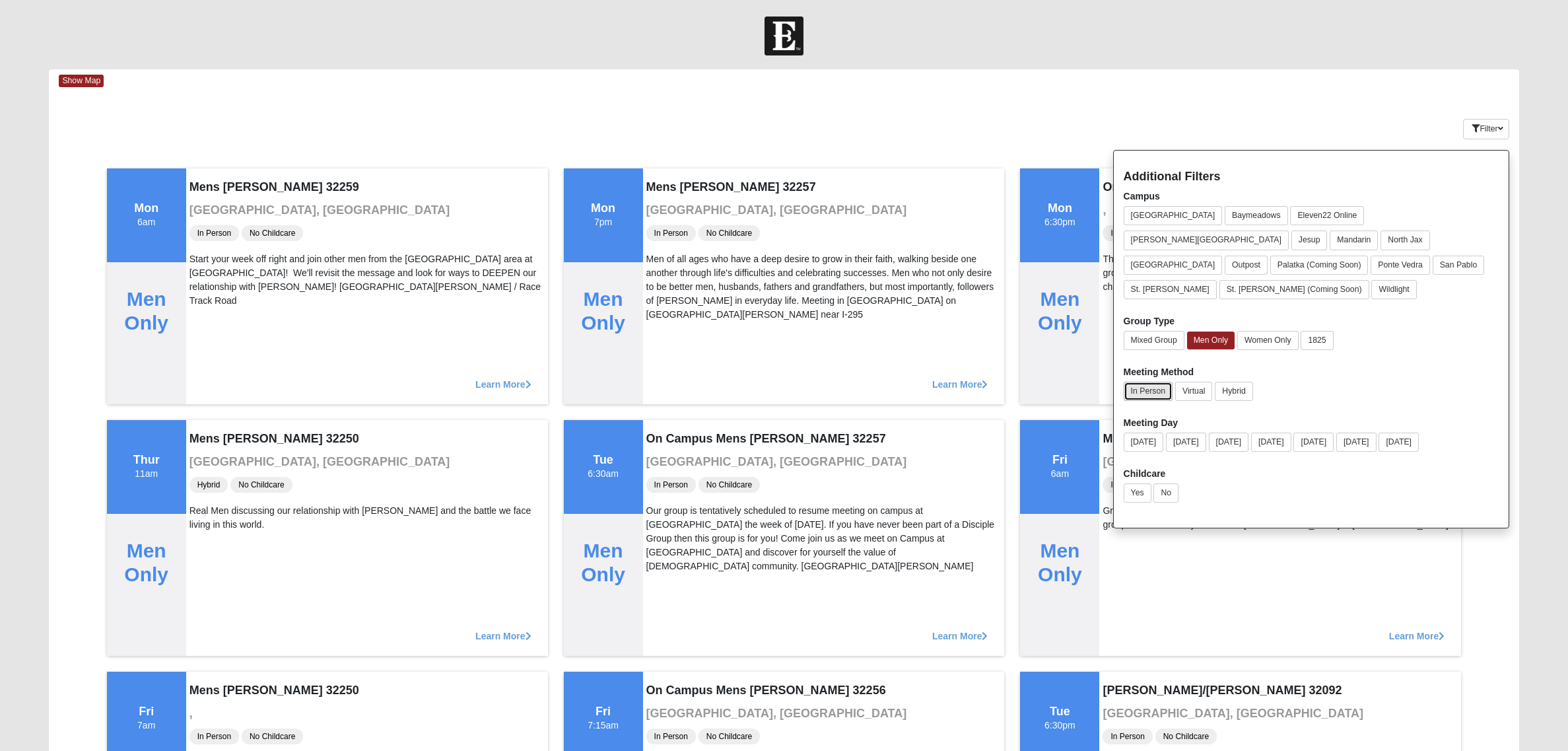
click at [1146, 382] on button "In Person" at bounding box center [1148, 391] width 49 height 19
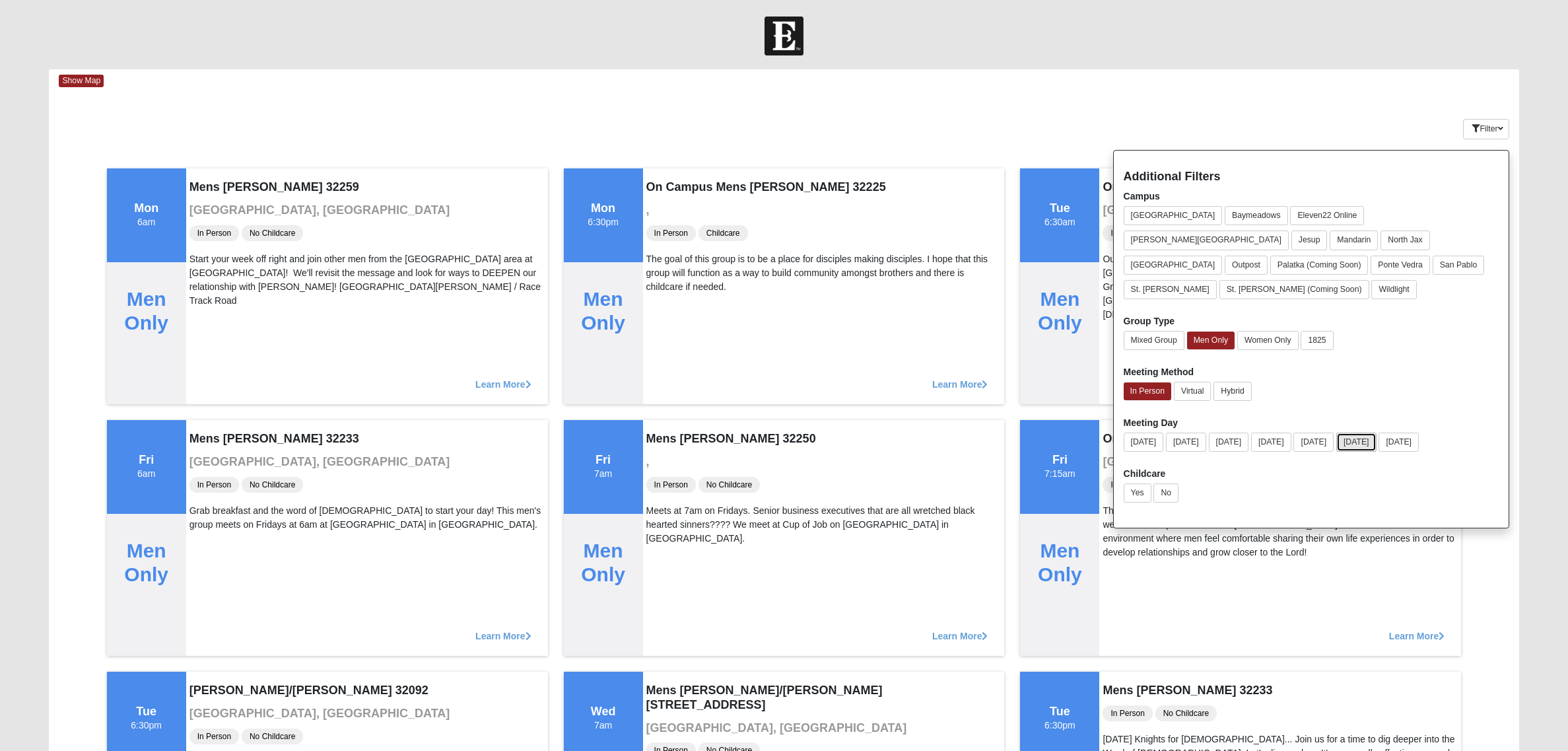
click at [1252, 433] on button "[DATE]" at bounding box center [1356, 442] width 40 height 19
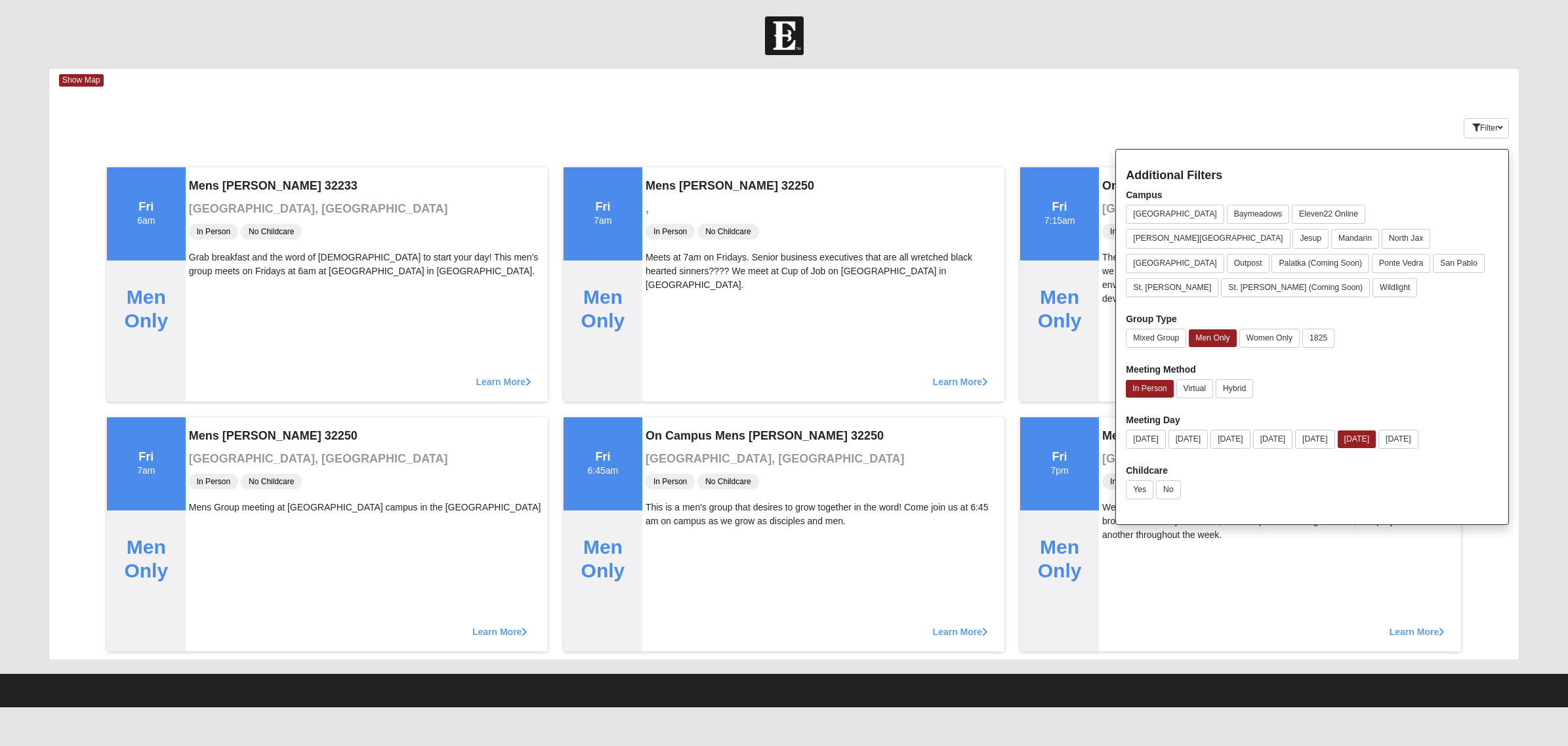
drag, startPoint x: 1437, startPoint y: 121, endPoint x: 1421, endPoint y: 115, distance: 17.1
click at [1244, 115] on div "Filter Additional Filters Campus [GEOGRAPHIC_DATA] [GEOGRAPHIC_DATA] Eleven22 O…" at bounding box center [1397, 125] width 245 height 48
